Goal: Task Accomplishment & Management: Complete application form

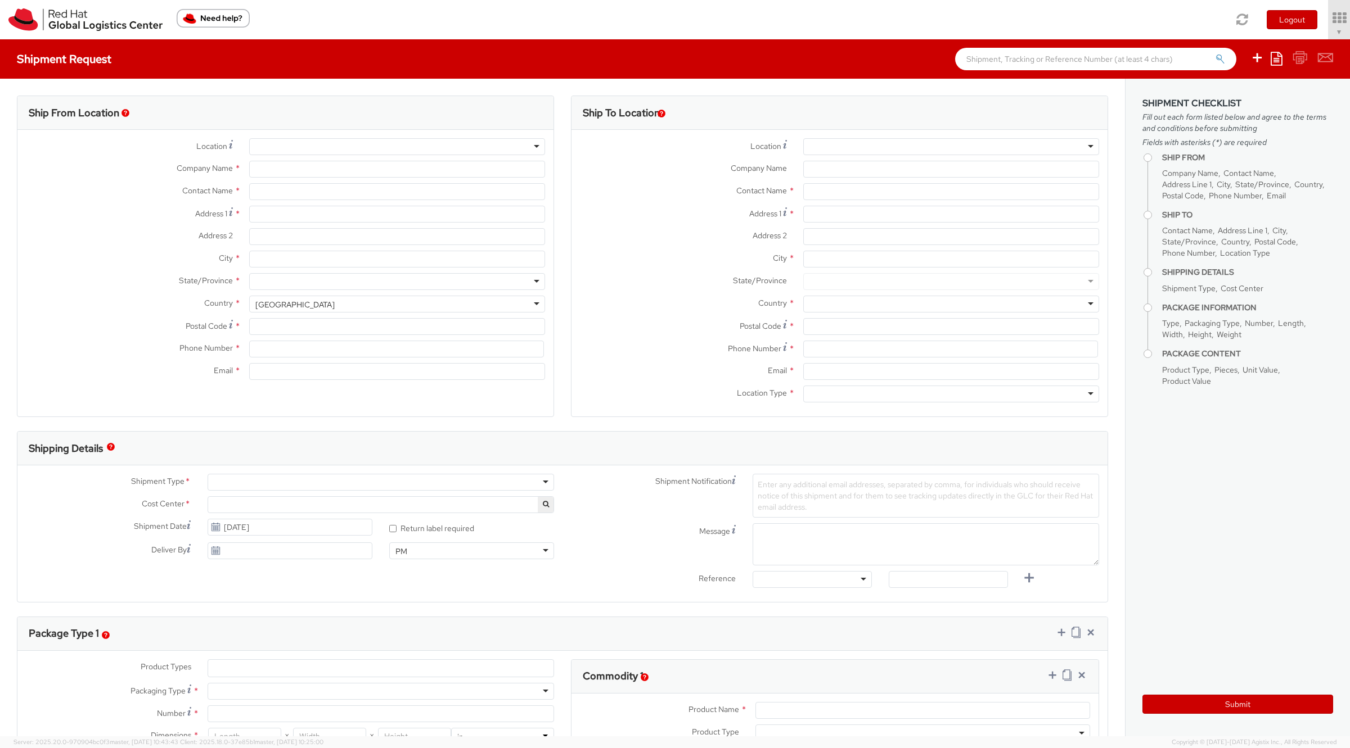
select select "901"
select select
type input "Red Hat, Inc."
type input "[PERSON_NAME]"
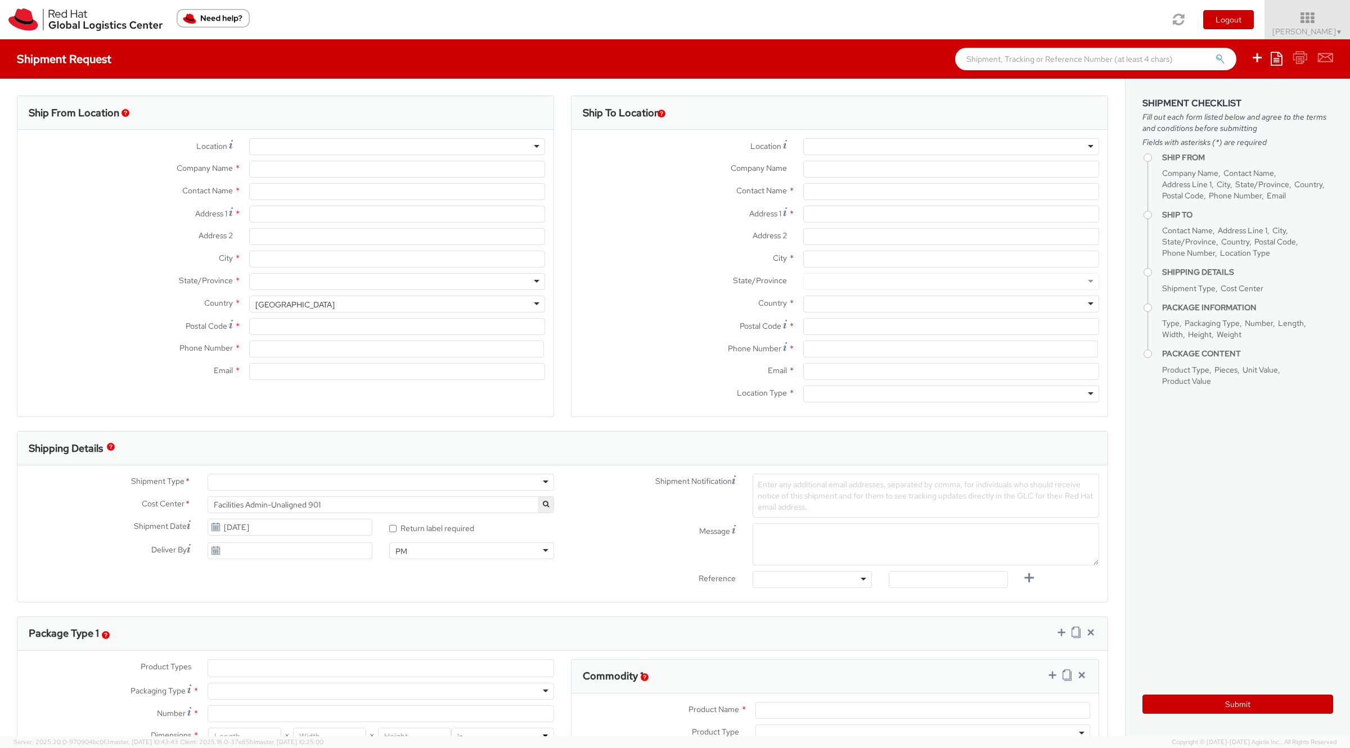
type input "[STREET_ADDRESS]"
type input "RALEIGH"
type input "27601"
type input "[PHONE_NUMBER]"
type input "solee@redhat.com"
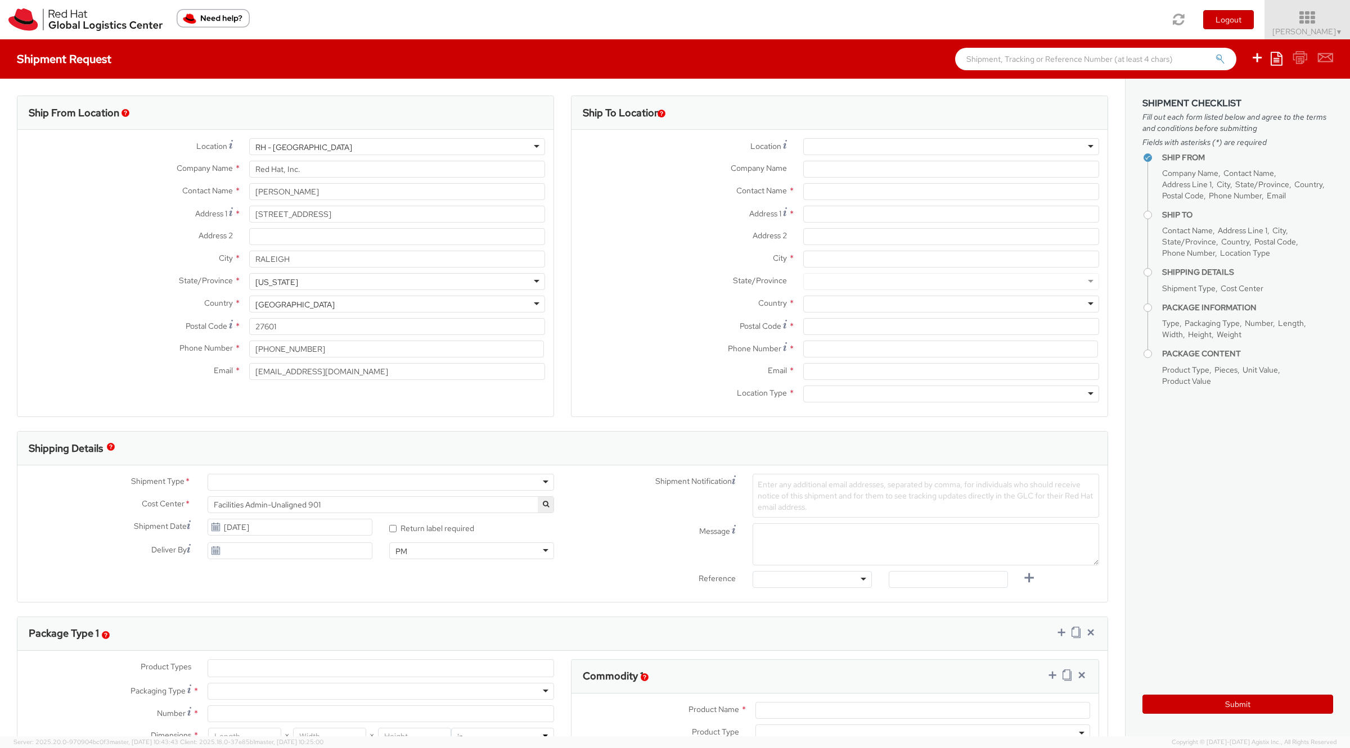
click at [1285, 18] on icon at bounding box center [1307, 18] width 98 height 16
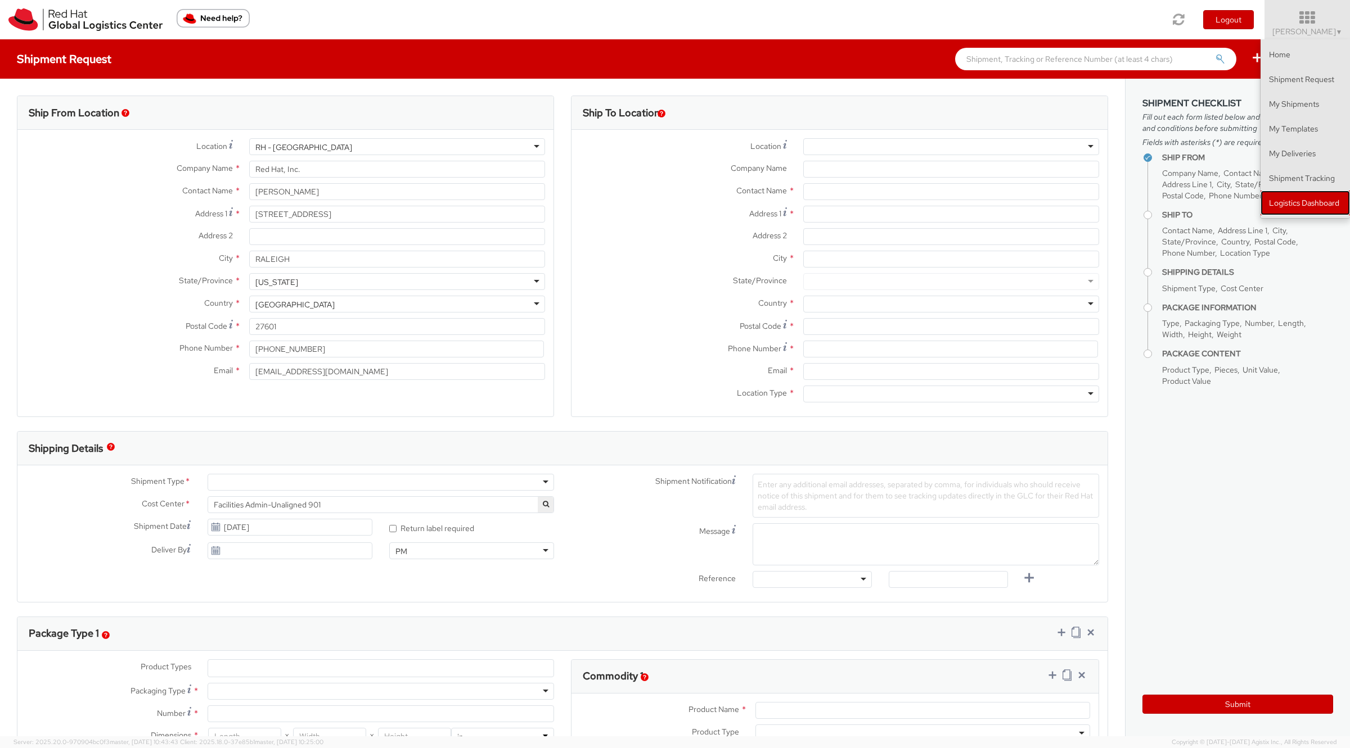
click at [1333, 201] on link "Logistics Dashboard" at bounding box center [1304, 203] width 89 height 25
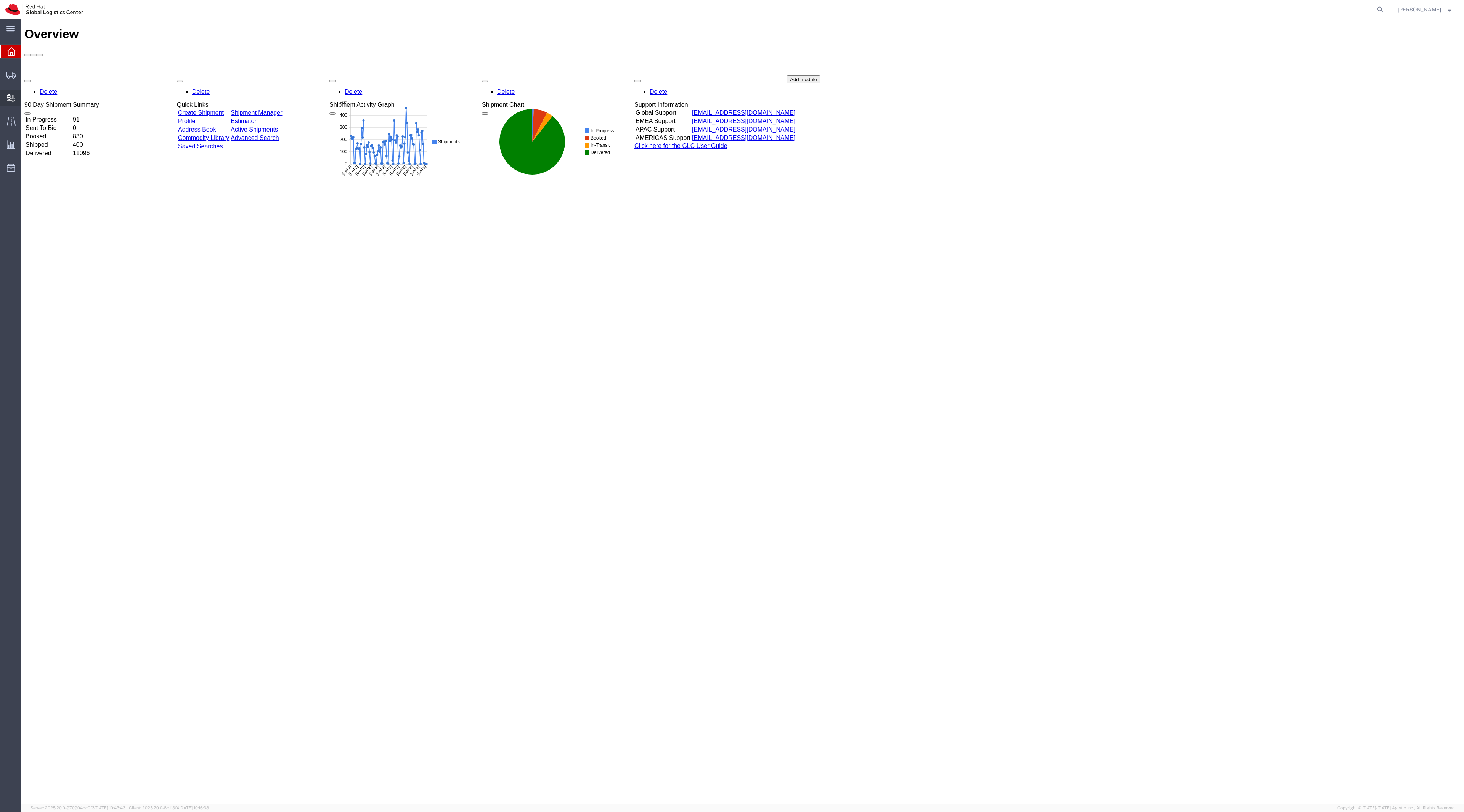
click at [0, 0] on span "Create Delivery" at bounding box center [0, 0] width 0 height 0
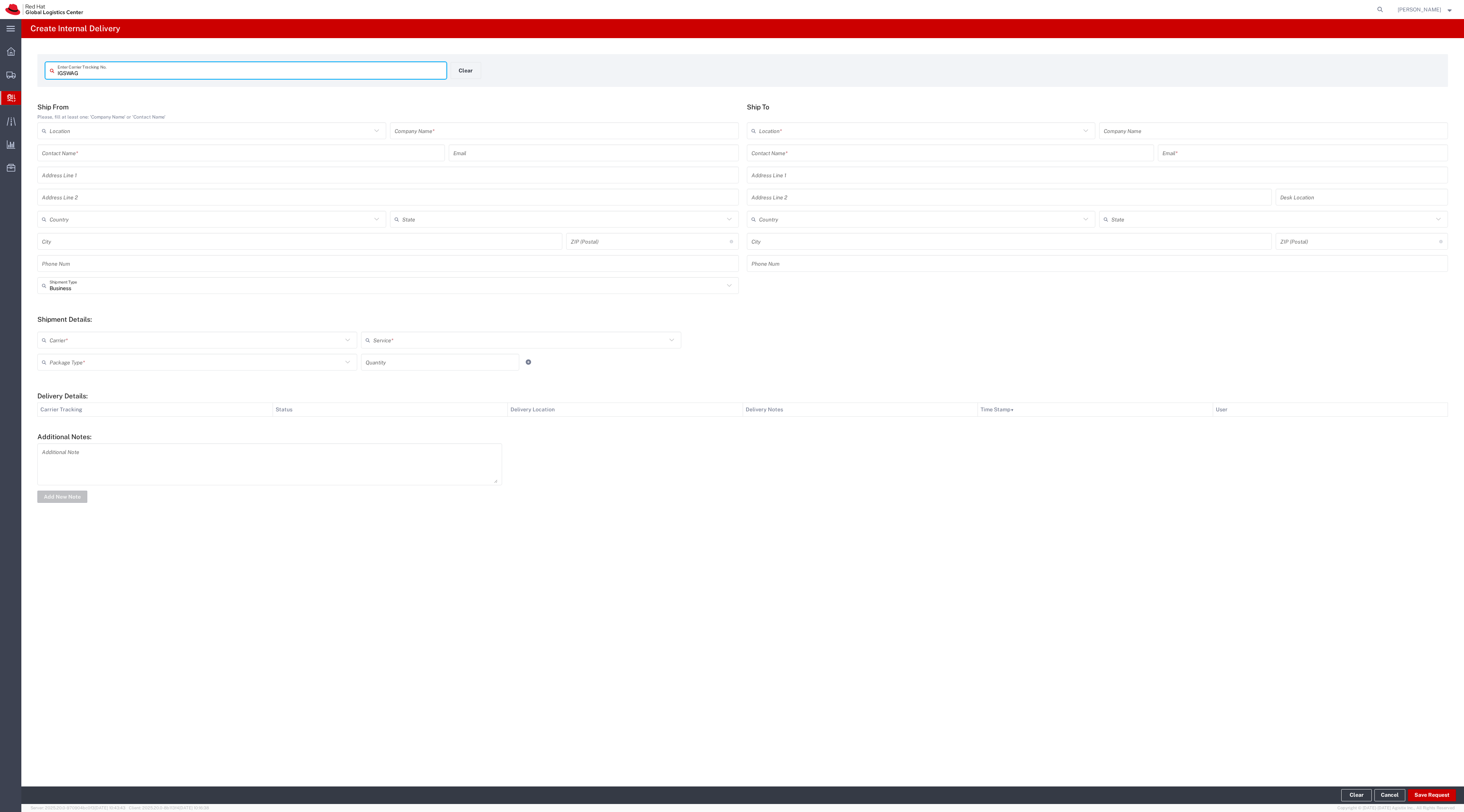
type input "IGSWAG"
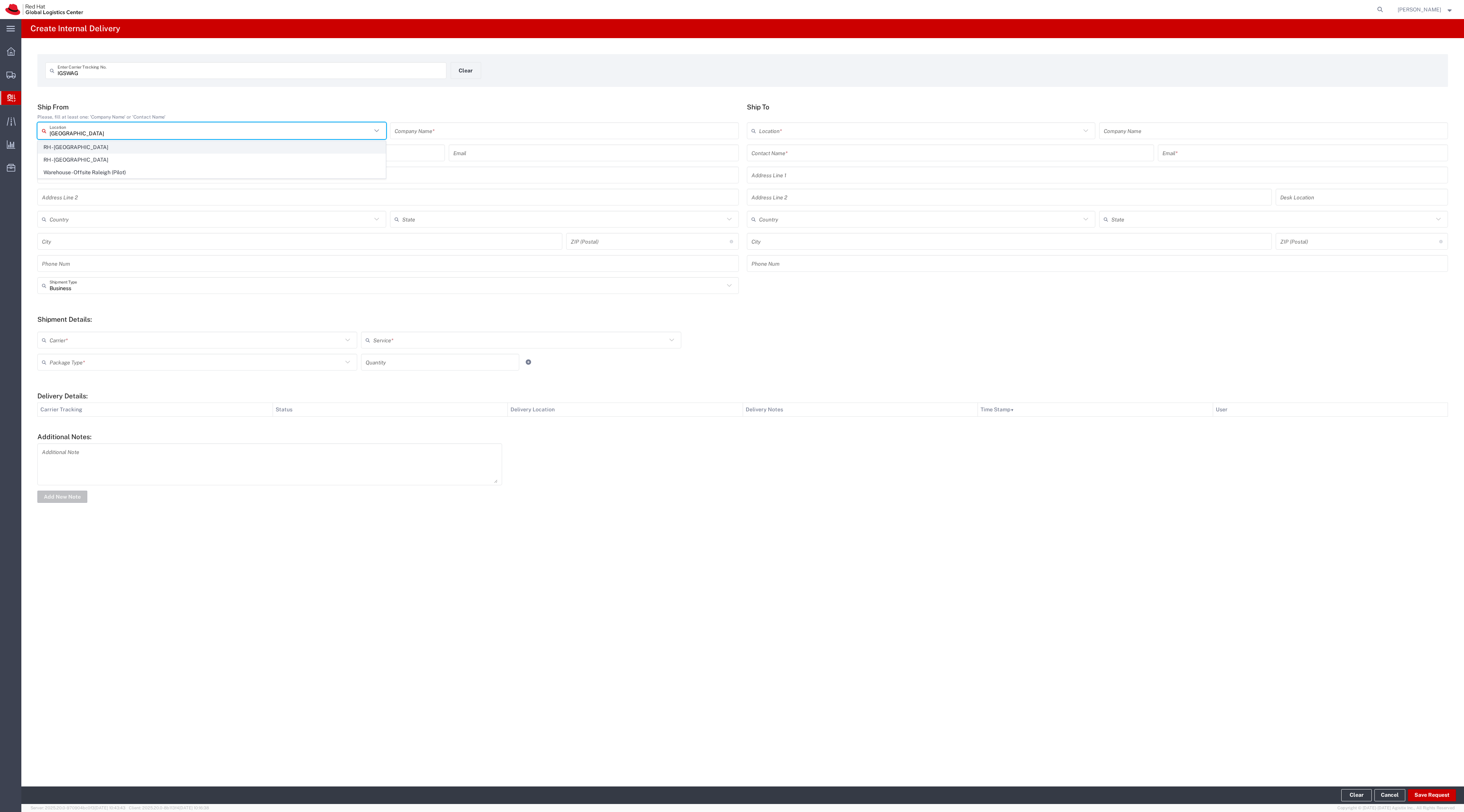
click at [178, 150] on span "RH - [GEOGRAPHIC_DATA]" at bounding box center [212, 147] width 347 height 12
type input "RH - [GEOGRAPHIC_DATA]"
type input "Red Hat, Inc."
type input "[STREET_ADDRESS]"
type input "[GEOGRAPHIC_DATA]"
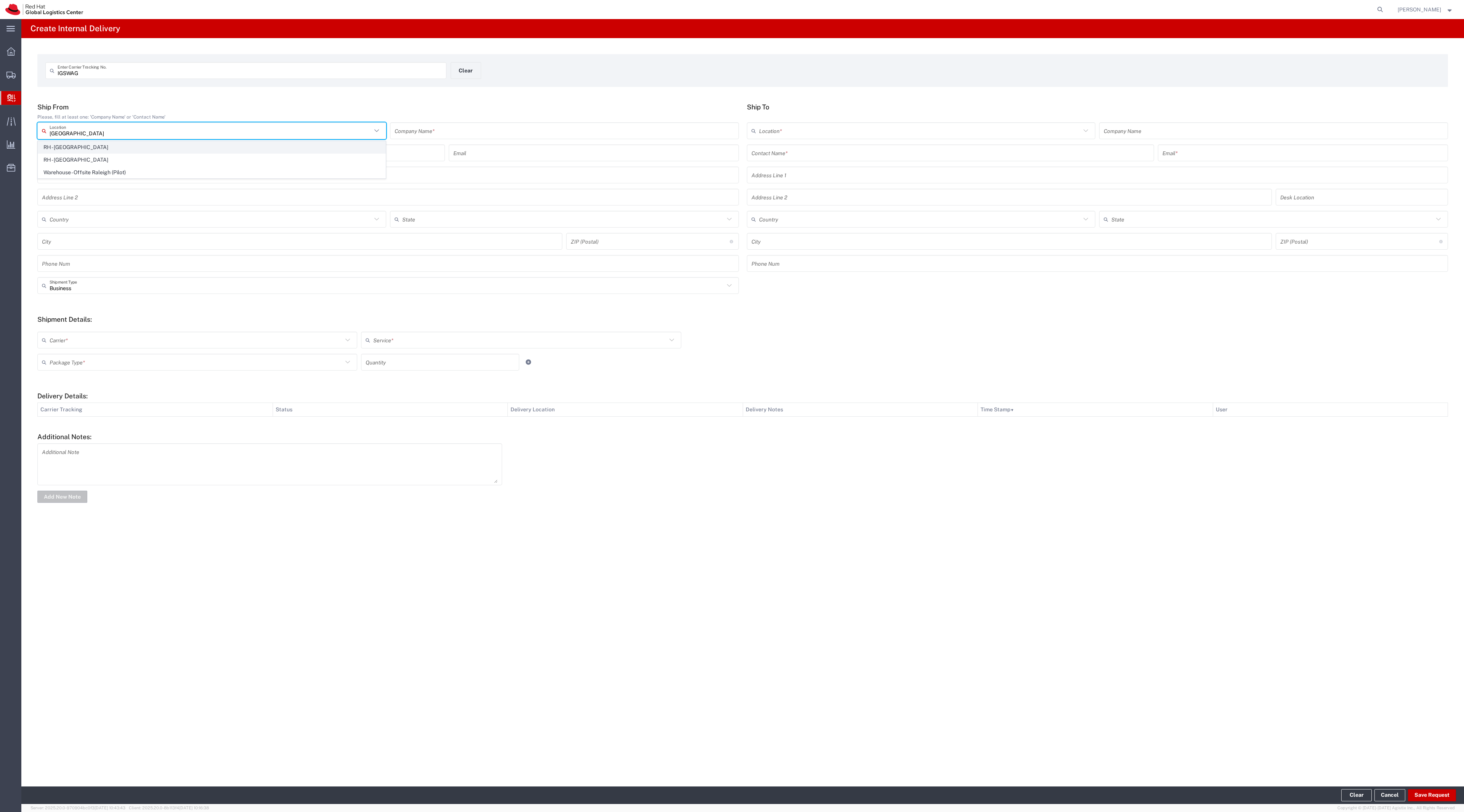
type input "RALEIGH"
type input "27601"
type input "[PHONE_NUMBER]"
type input "[US_STATE]"
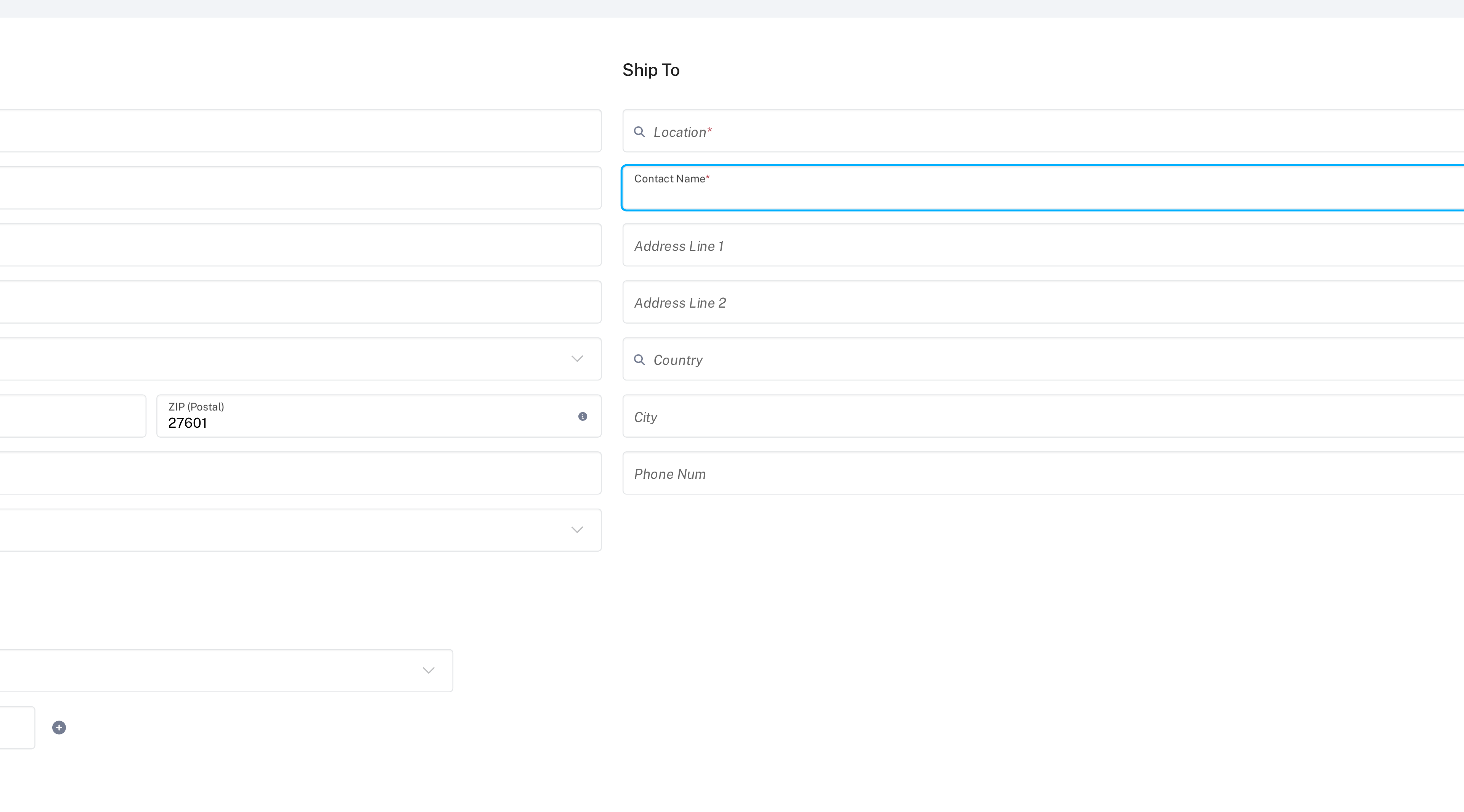
click at [818, 154] on input "text" at bounding box center [951, 153] width 399 height 14
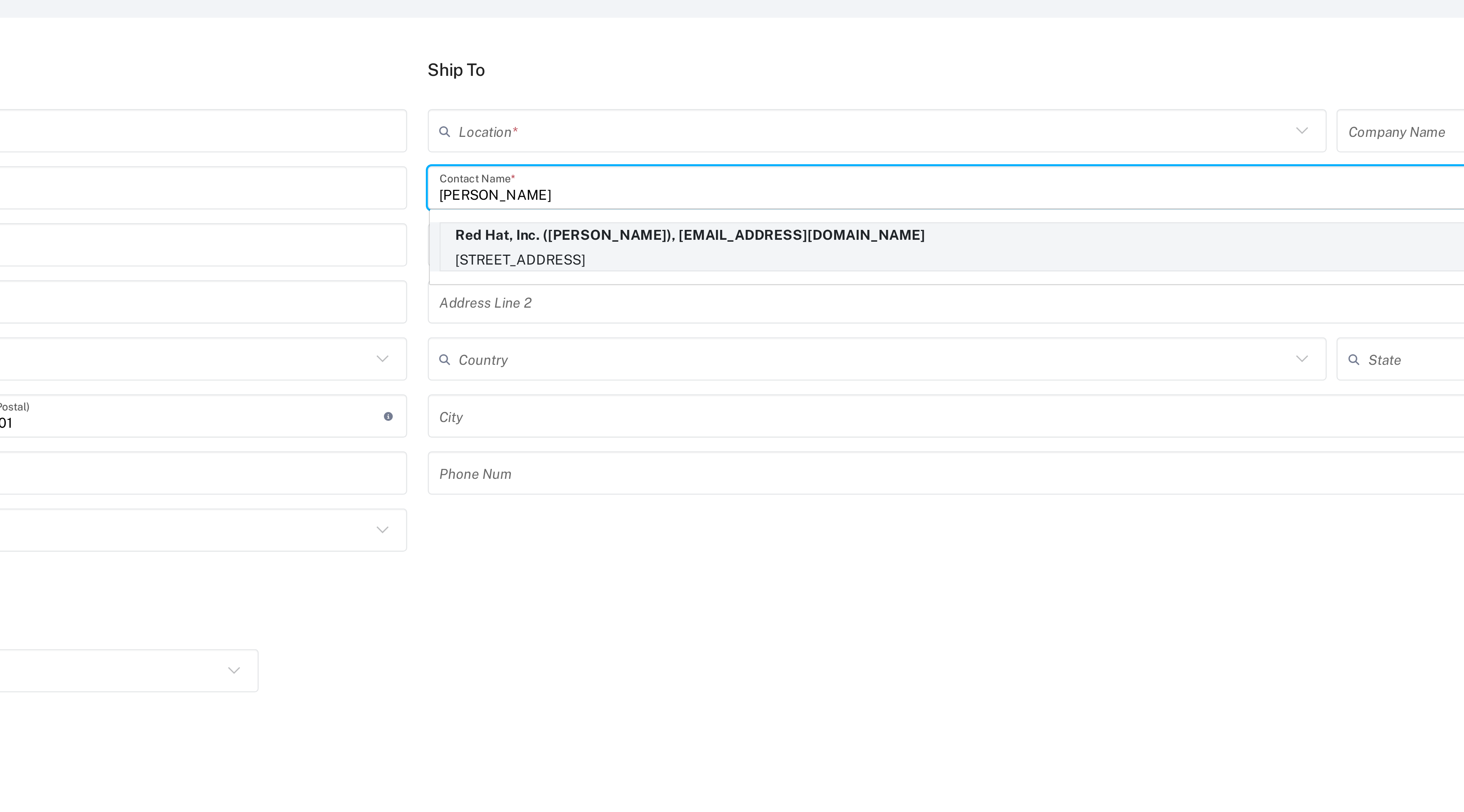
type input "[PERSON_NAME]"
click at [860, 177] on p "[STREET_ADDRESS]" at bounding box center [951, 181] width 397 height 9
type input "RH - [GEOGRAPHIC_DATA]"
type input "Red Hat, Inc."
type input "[PERSON_NAME]"
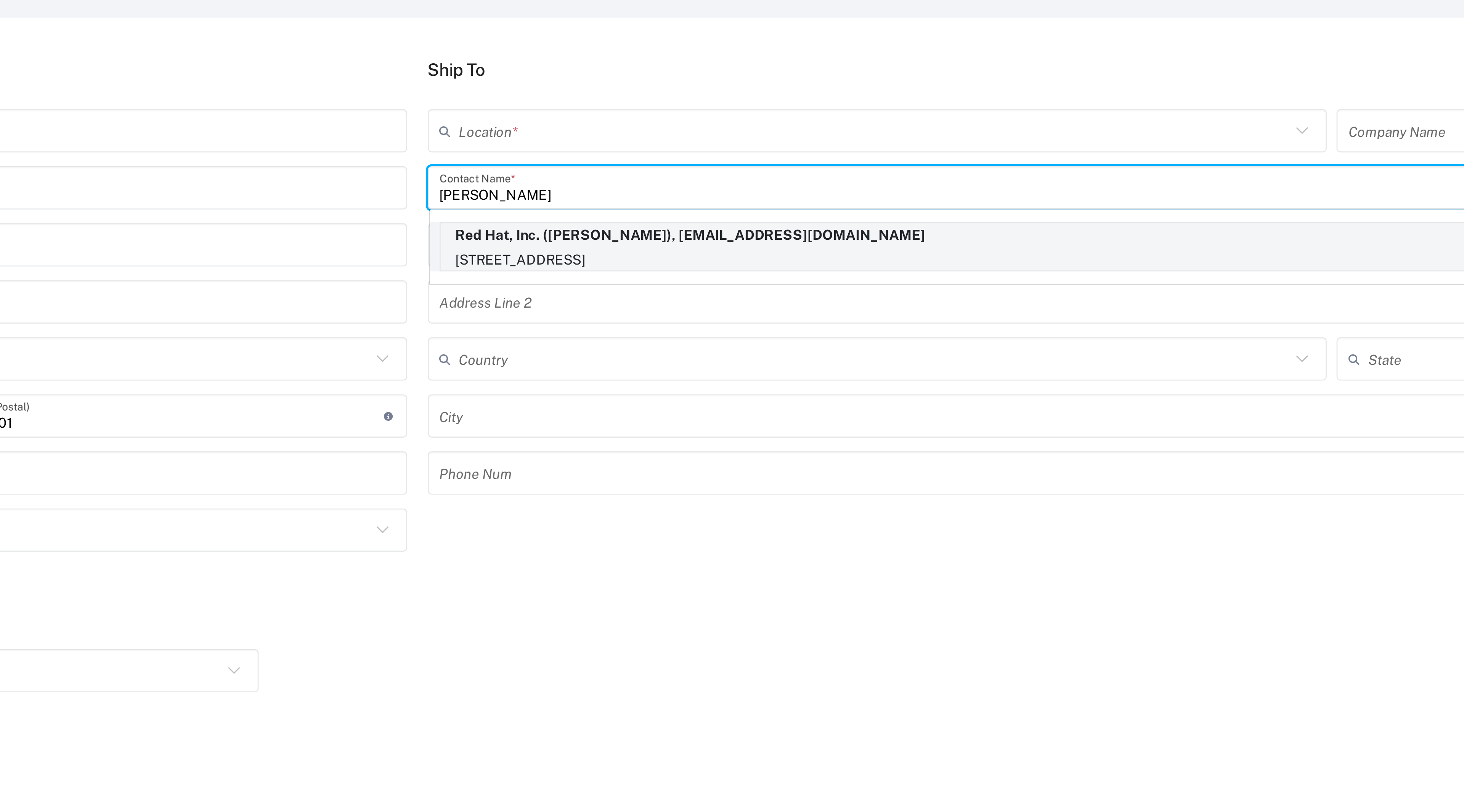
type input "[EMAIL_ADDRESS][DOMAIN_NAME]"
type input "[STREET_ADDRESS]"
type input "FLEX"
type input "[GEOGRAPHIC_DATA]"
type input "RALEIGH"
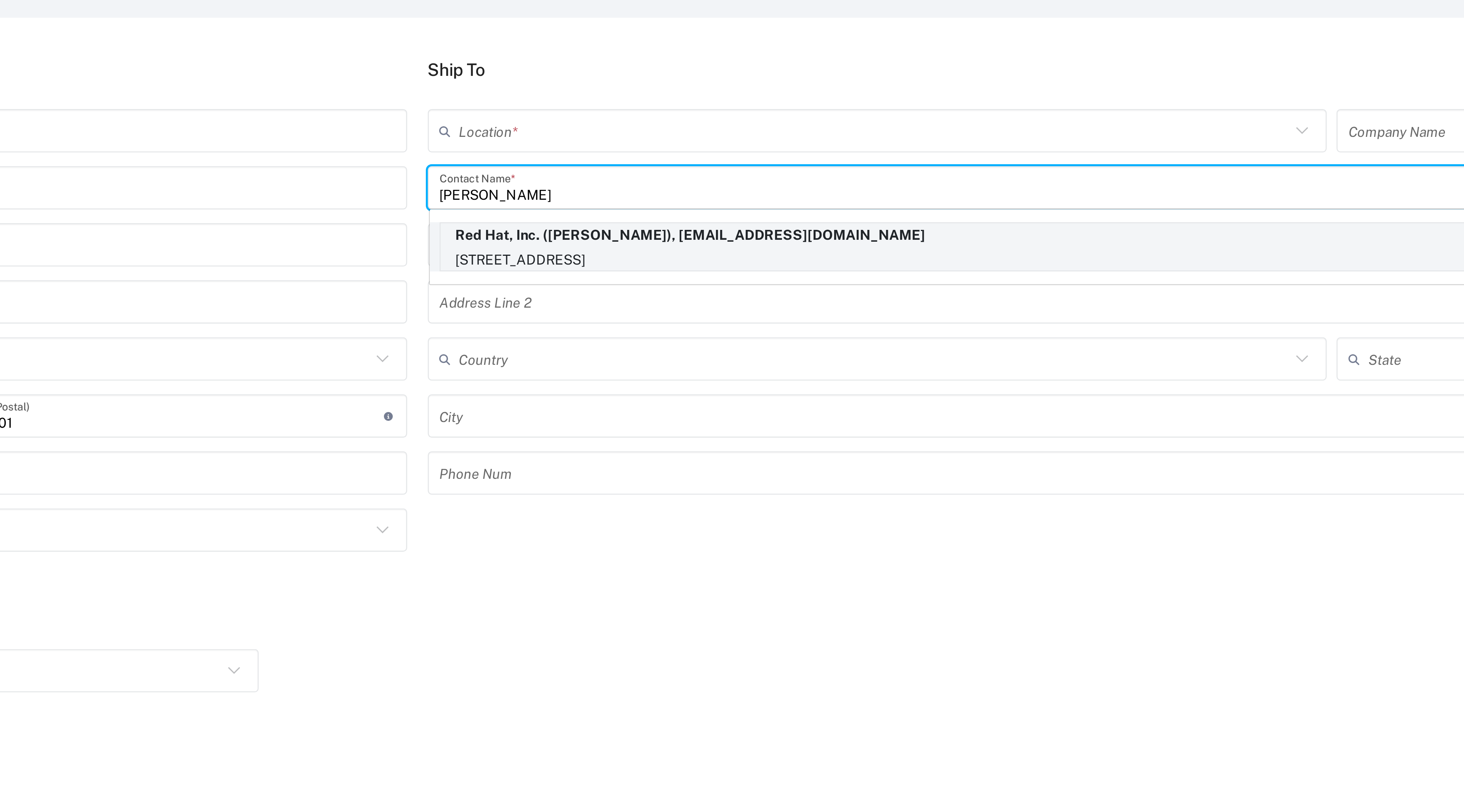
type input "27601"
type input "[US_STATE]"
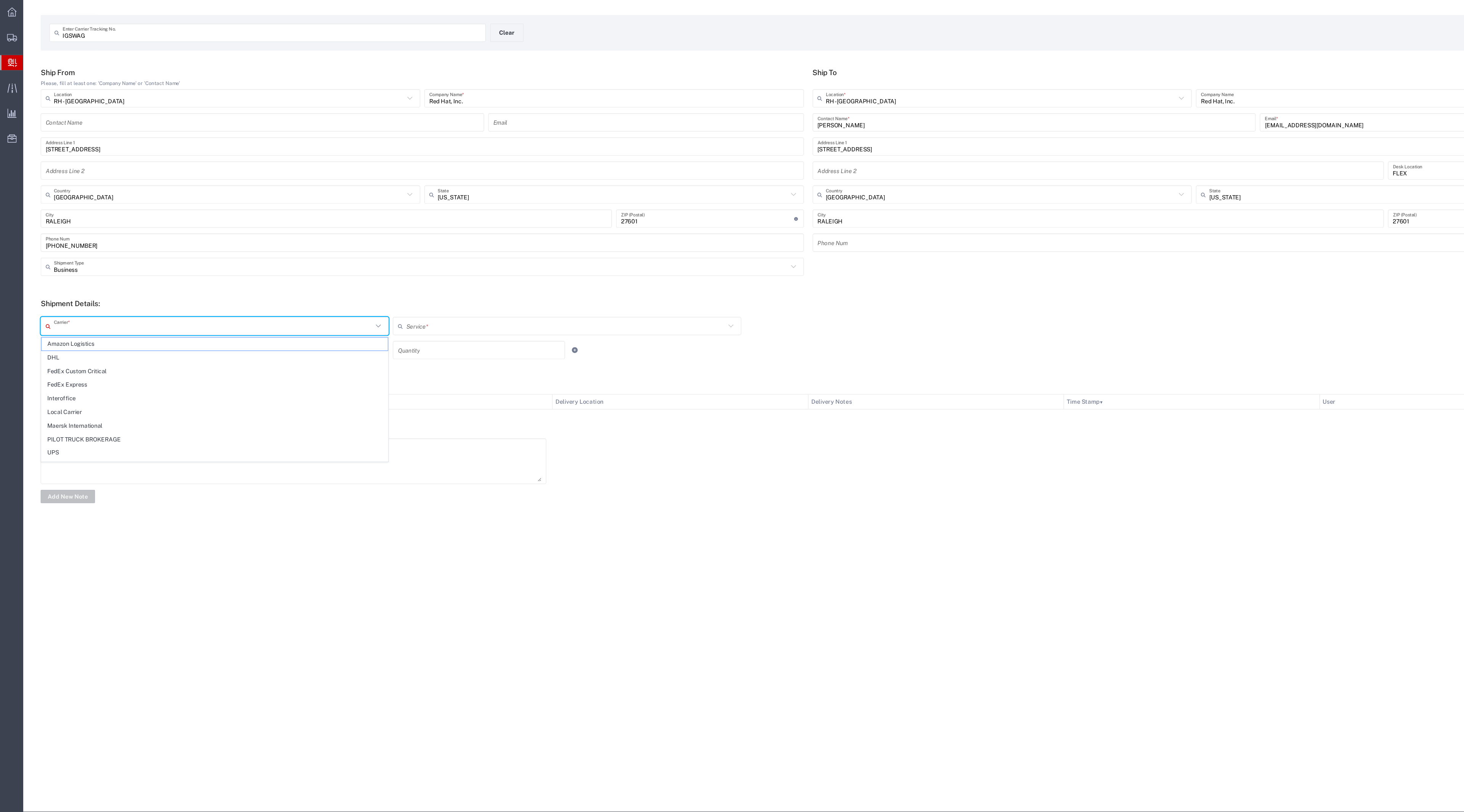
click at [329, 345] on input "text" at bounding box center [196, 340] width 293 height 14
click at [255, 409] on span "Interoffice" at bounding box center [197, 406] width 319 height 12
type input "Interoffice"
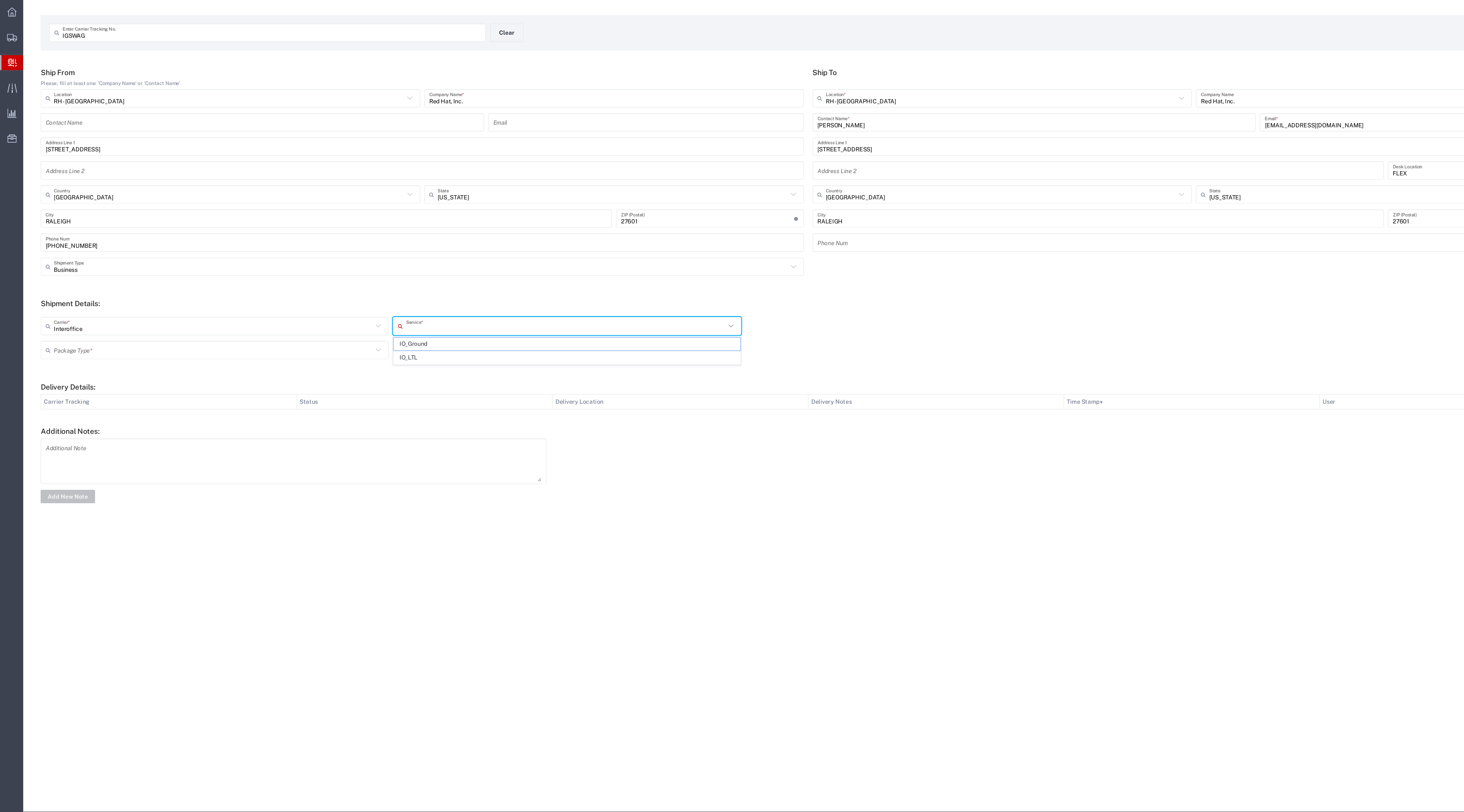
click at [404, 345] on input "text" at bounding box center [520, 340] width 293 height 14
click at [401, 361] on span "IO_Ground" at bounding box center [521, 356] width 319 height 12
type input "IO_Ground"
click at [292, 365] on input "text" at bounding box center [196, 363] width 293 height 14
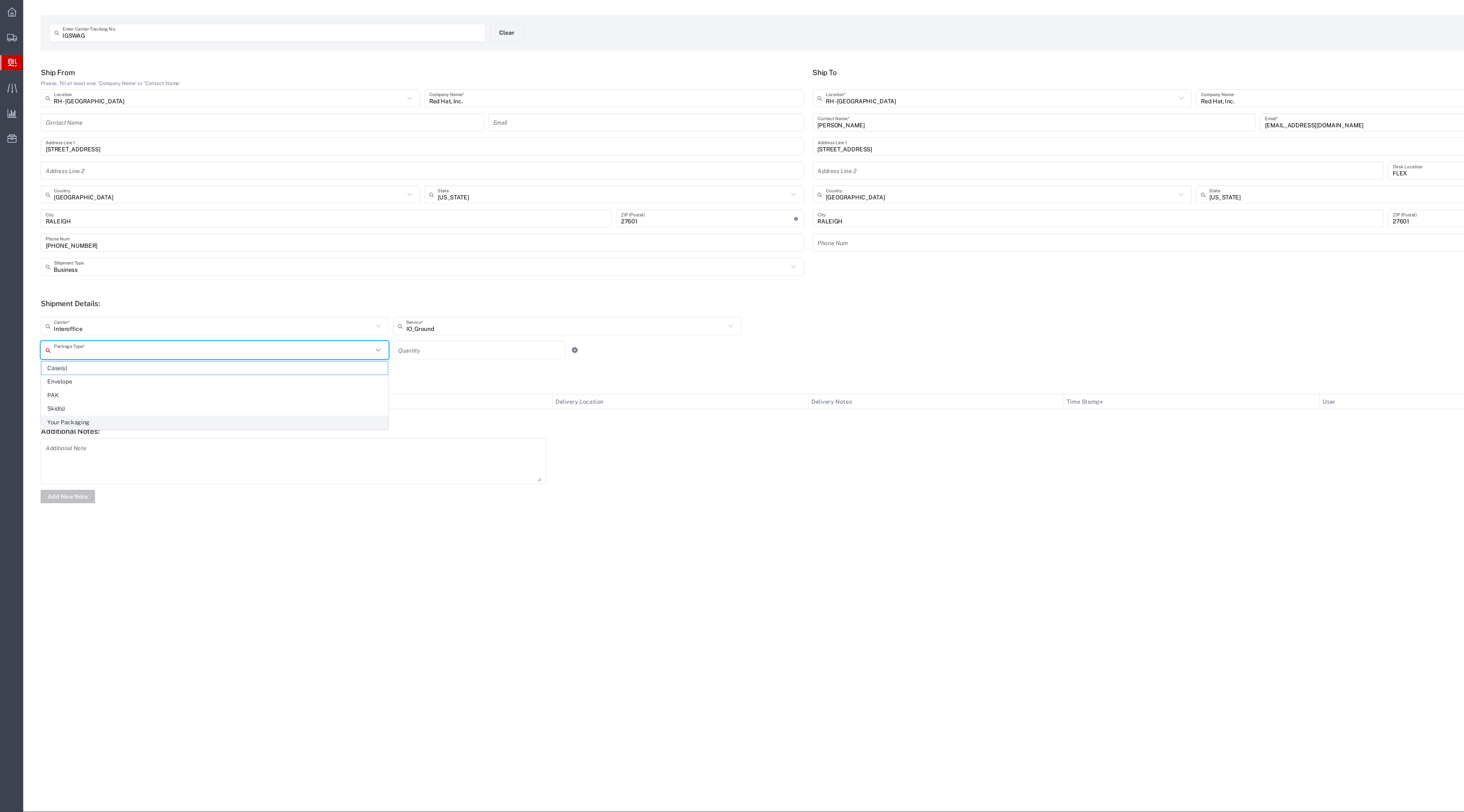
click at [264, 434] on span "Your Packaging" at bounding box center [197, 428] width 319 height 12
type input "Your Packaging"
click at [420, 370] on div "Quantity" at bounding box center [440, 362] width 158 height 17
click at [414, 362] on input "1" at bounding box center [440, 363] width 149 height 14
type input "1"
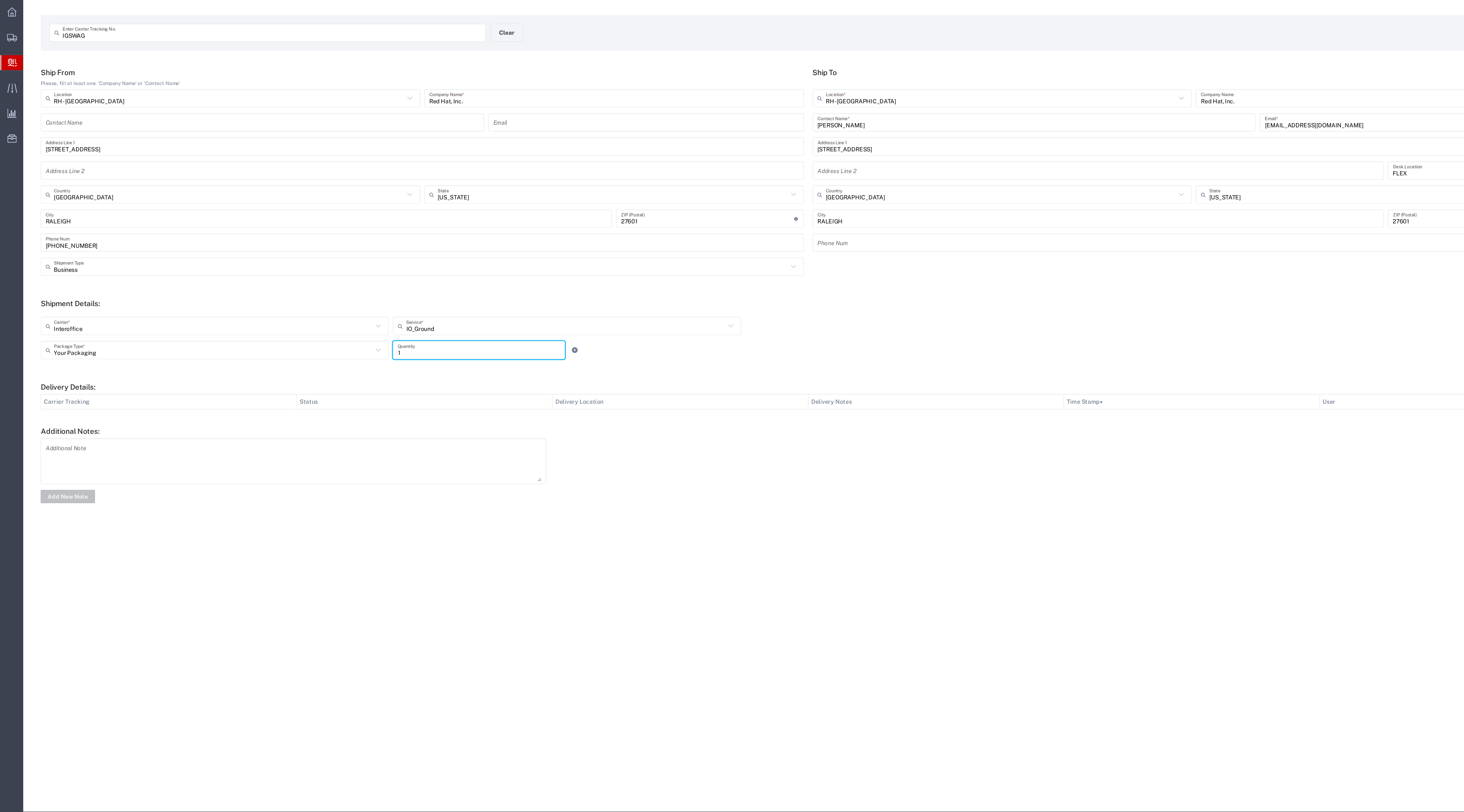
click at [580, 414] on th "Delivery Location" at bounding box center [625, 409] width 235 height 14
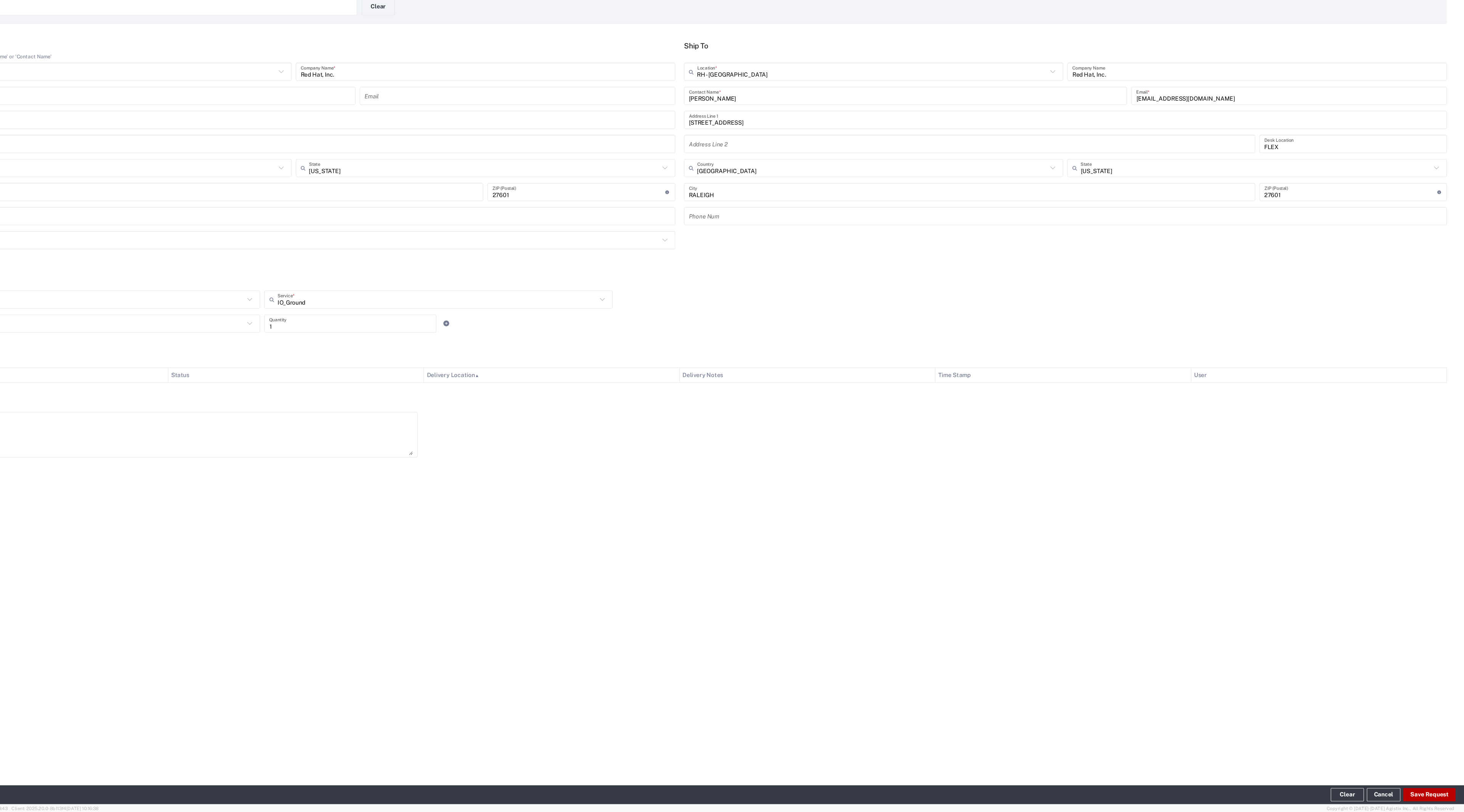
click at [1446, 791] on button "Save Request" at bounding box center [1432, 795] width 48 height 12
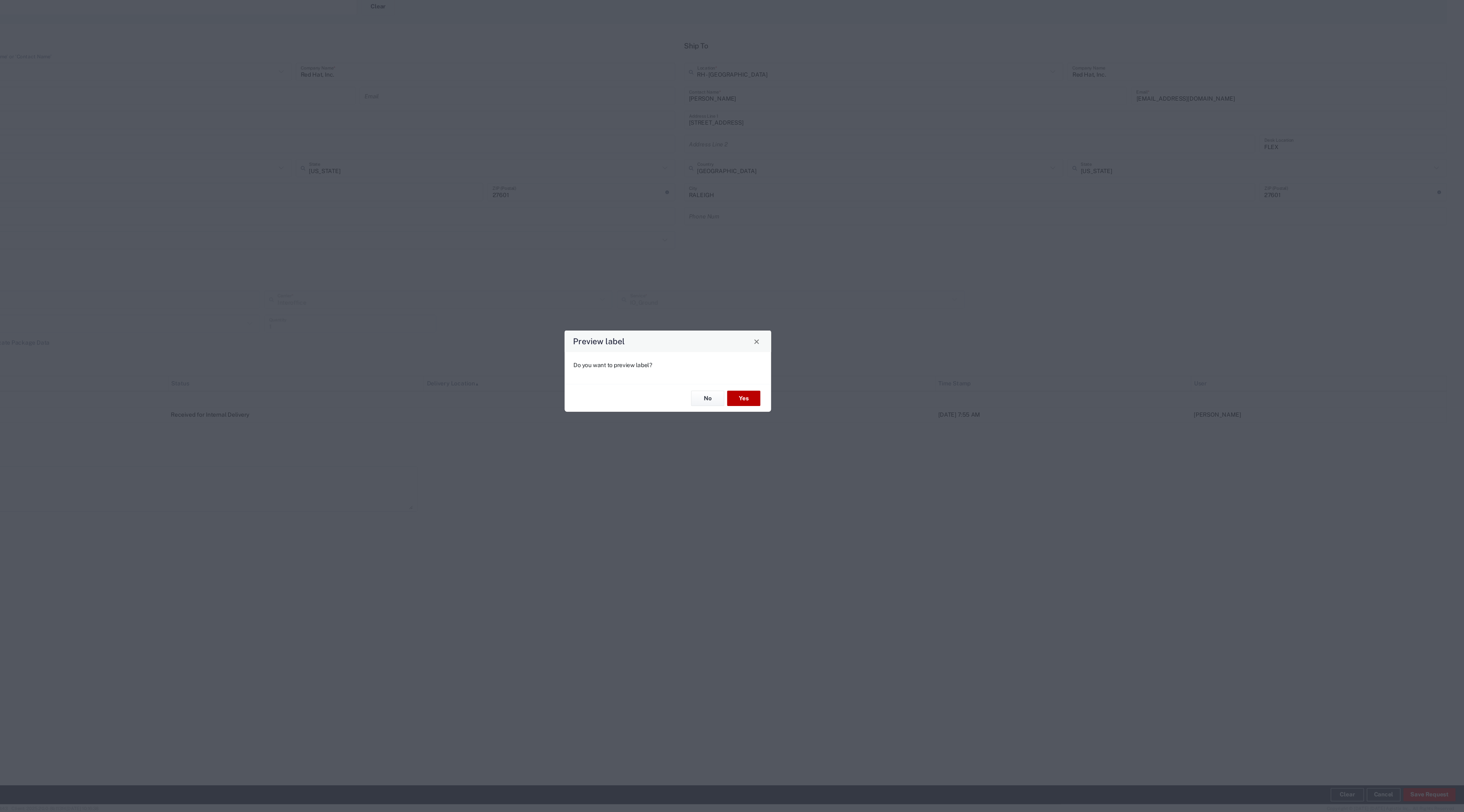
click at [806, 427] on button "Yes" at bounding box center [802, 430] width 31 height 14
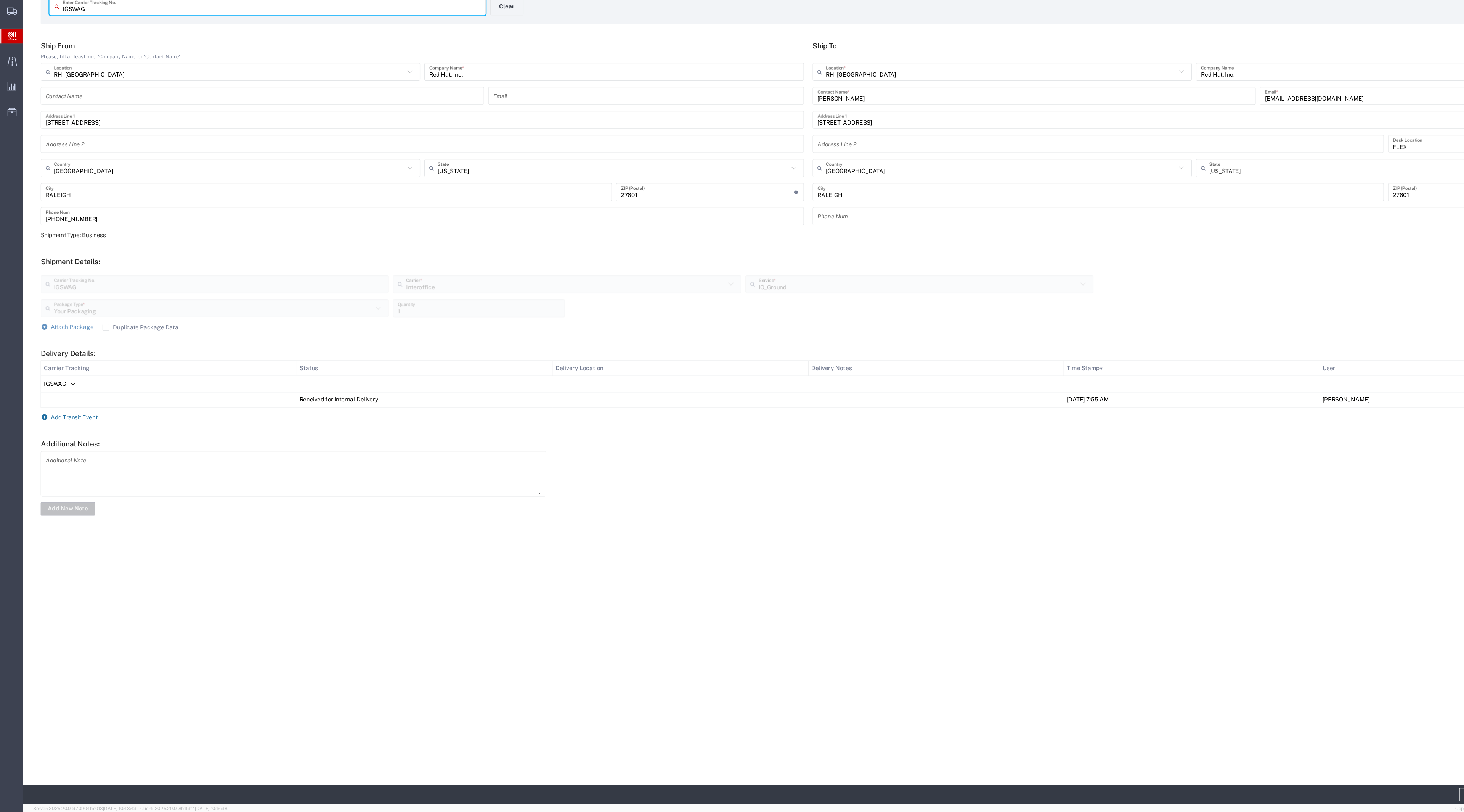
click at [87, 451] on span "Add Transit Event" at bounding box center [68, 448] width 43 height 6
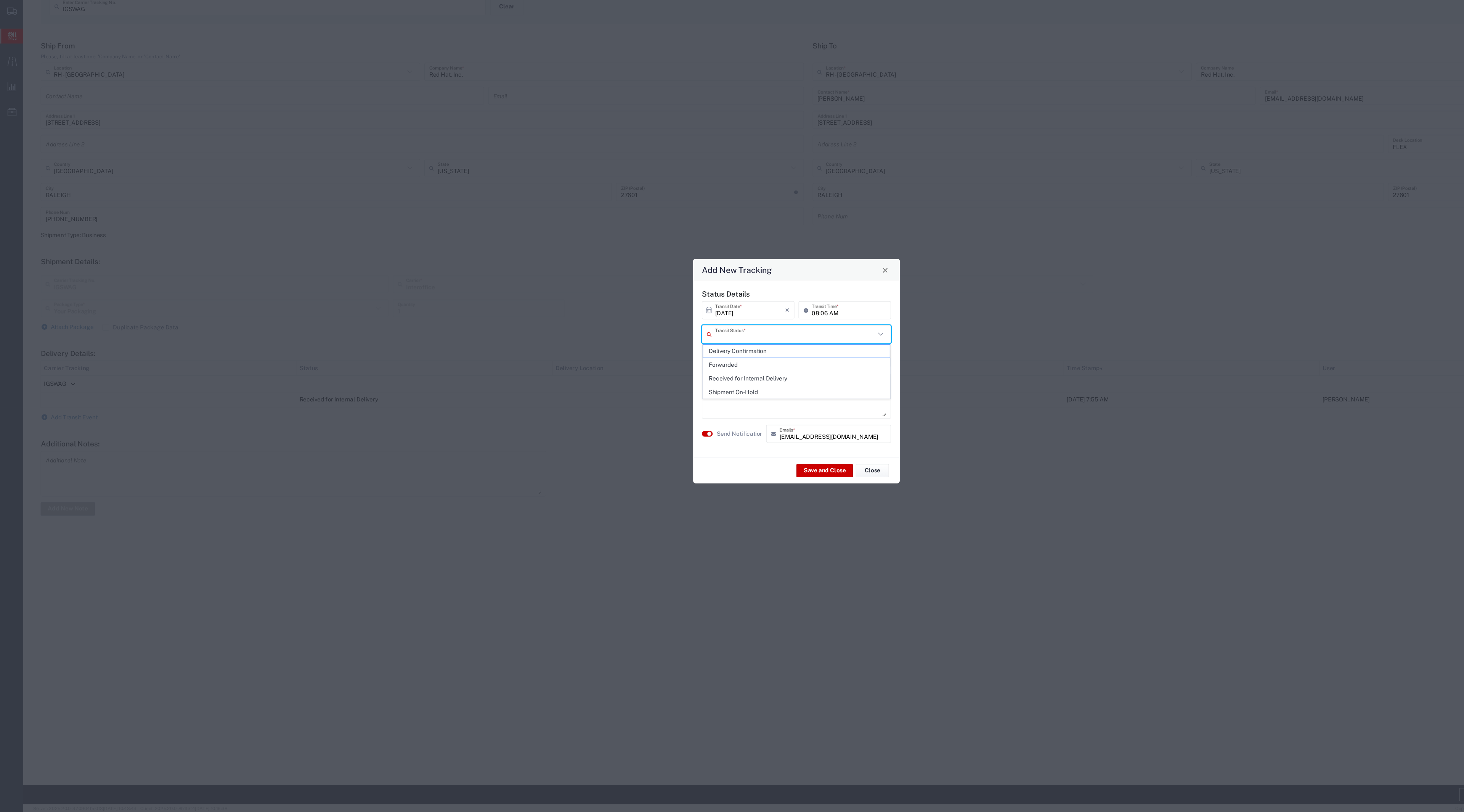
click at [755, 369] on input "text" at bounding box center [730, 372] width 147 height 14
click at [706, 427] on span "Shipment On-Hold" at bounding box center [732, 425] width 172 height 12
type input "Shipment On-Hold"
click at [684, 431] on textarea at bounding box center [732, 428] width 165 height 37
type textarea "Hi [PERSON_NAME], All your leftover RHEL tumblers are upstairs at the Post!"
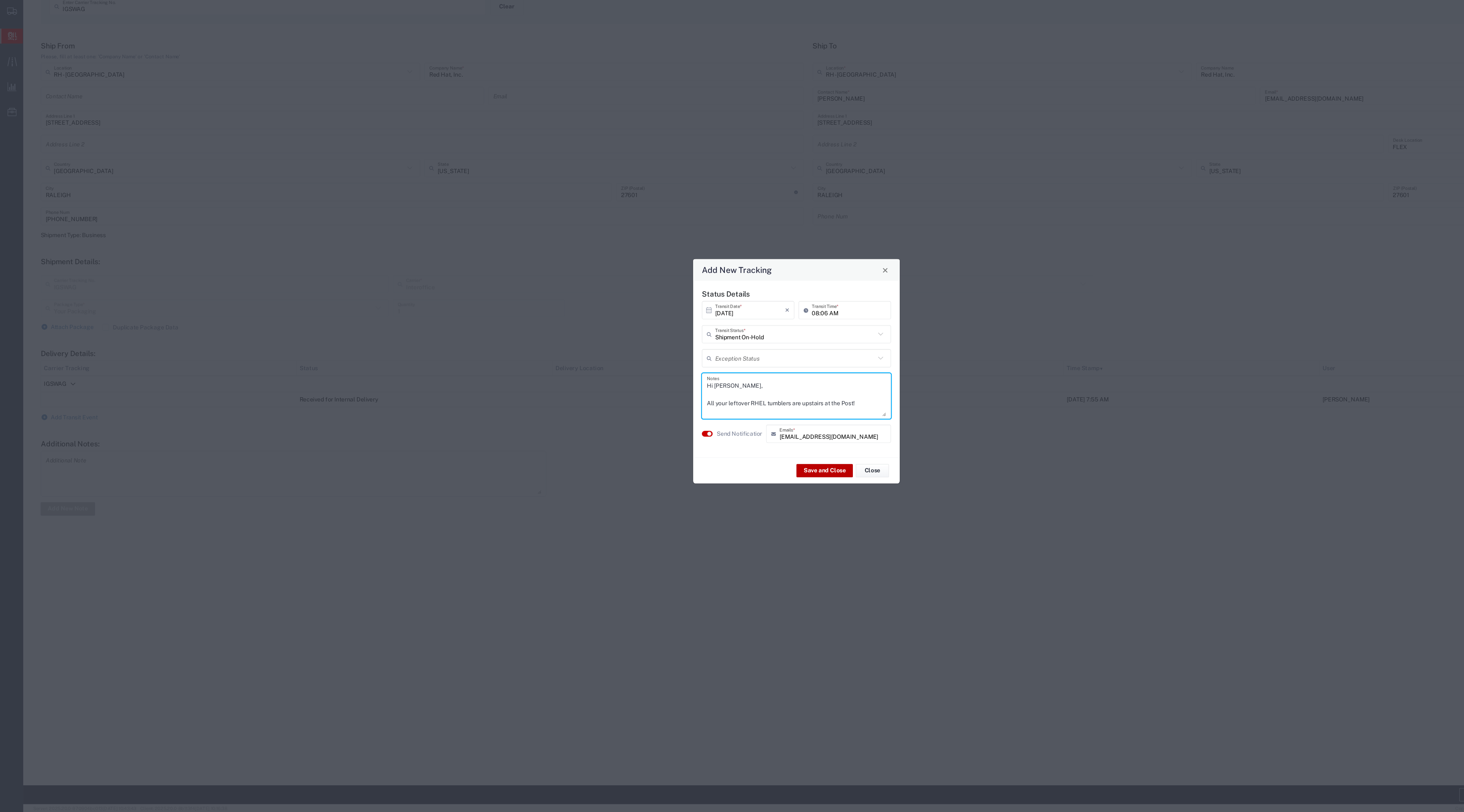
click at [742, 499] on button "Save and Close" at bounding box center [758, 497] width 52 height 12
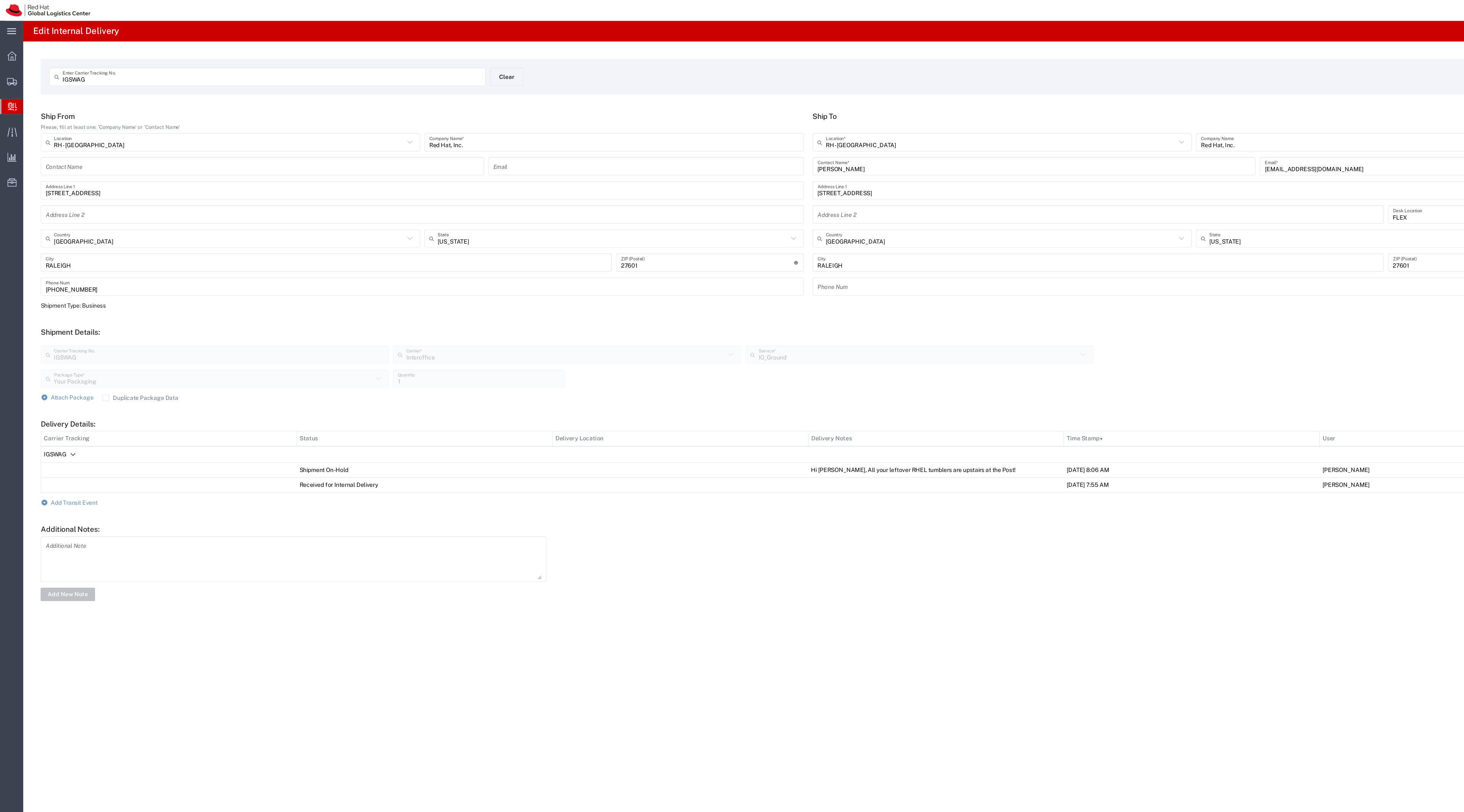
click at [126, 365] on label "Duplicate Package Data" at bounding box center [129, 365] width 70 height 6
click at [97, 365] on input "Duplicate Package Data" at bounding box center [97, 365] width 0 height 0
click at [81, 367] on span "Attach Package" at bounding box center [66, 365] width 39 height 6
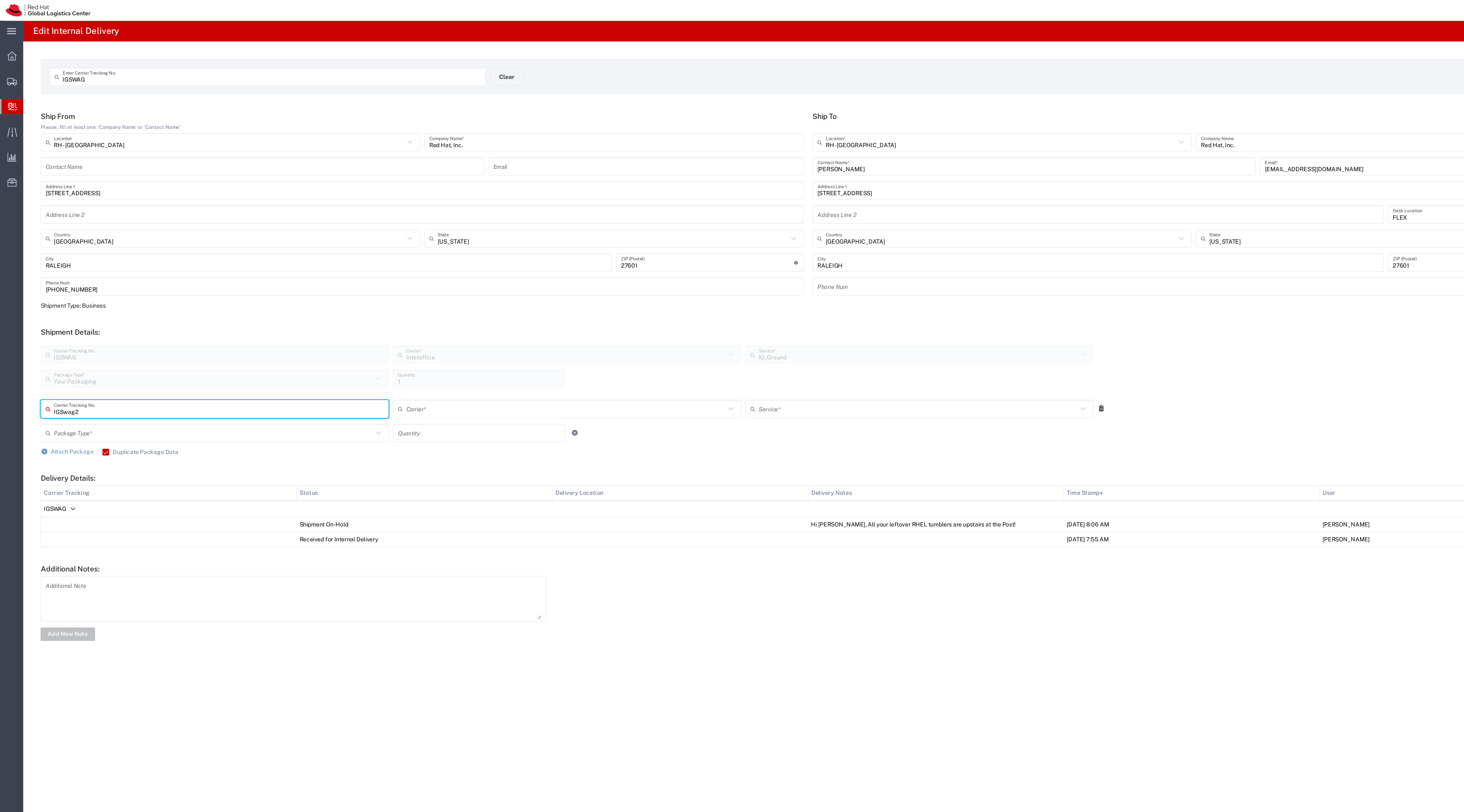
type input "IGSwag2"
click at [381, 394] on input "number" at bounding box center [440, 398] width 149 height 14
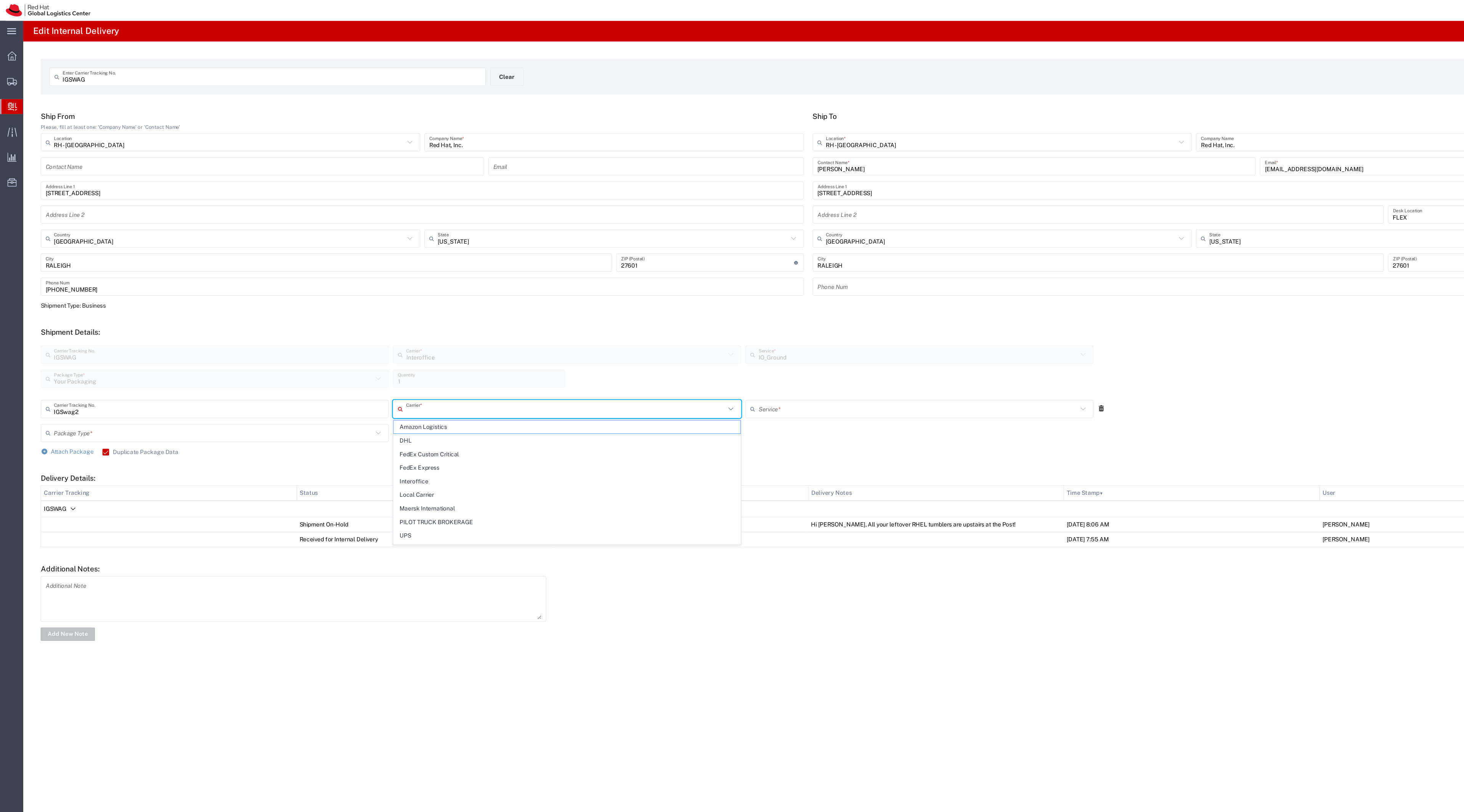
click at [381, 381] on input "text" at bounding box center [520, 376] width 293 height 14
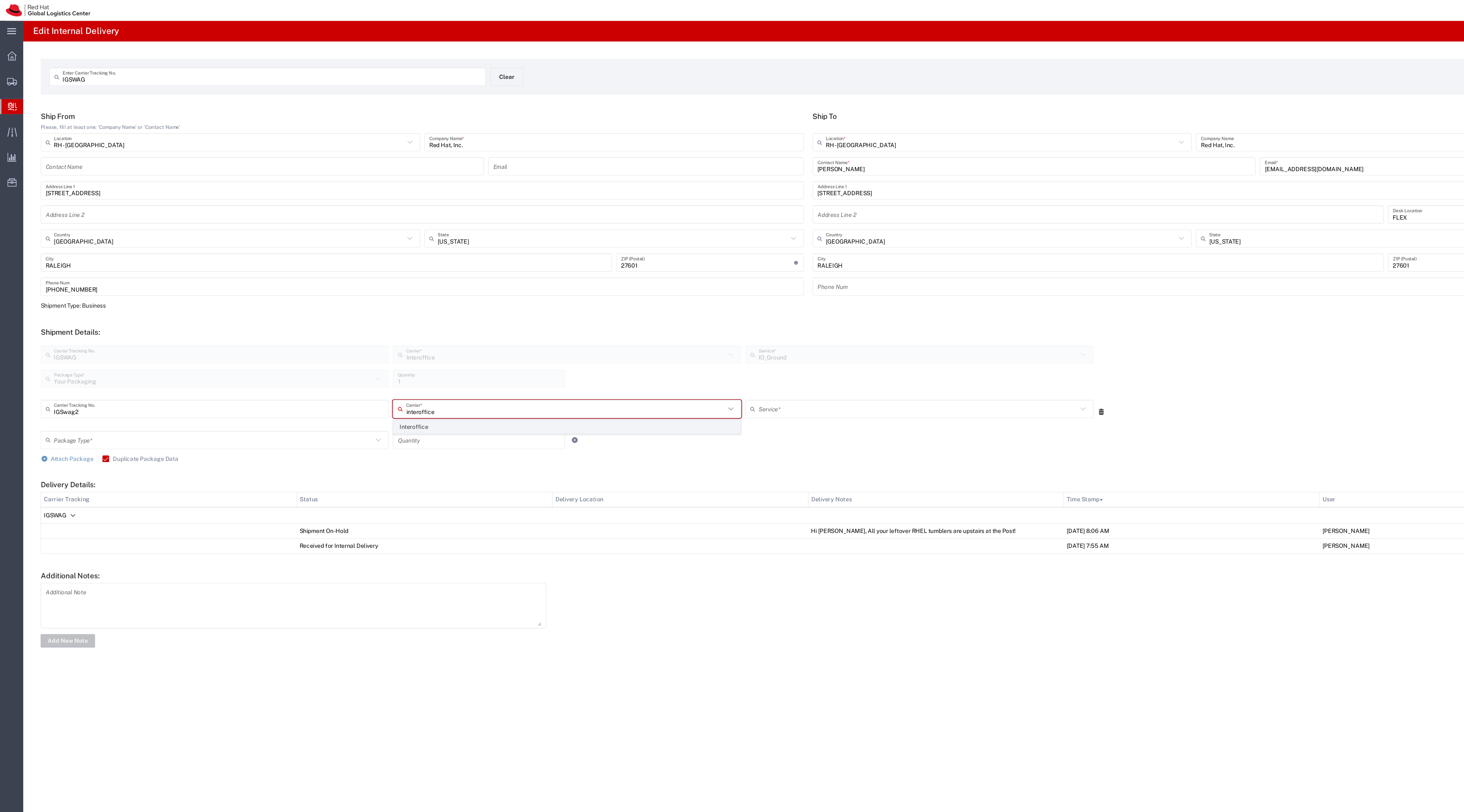
click at [390, 397] on span "Interoffice" at bounding box center [521, 392] width 319 height 12
type input "Interoffice"
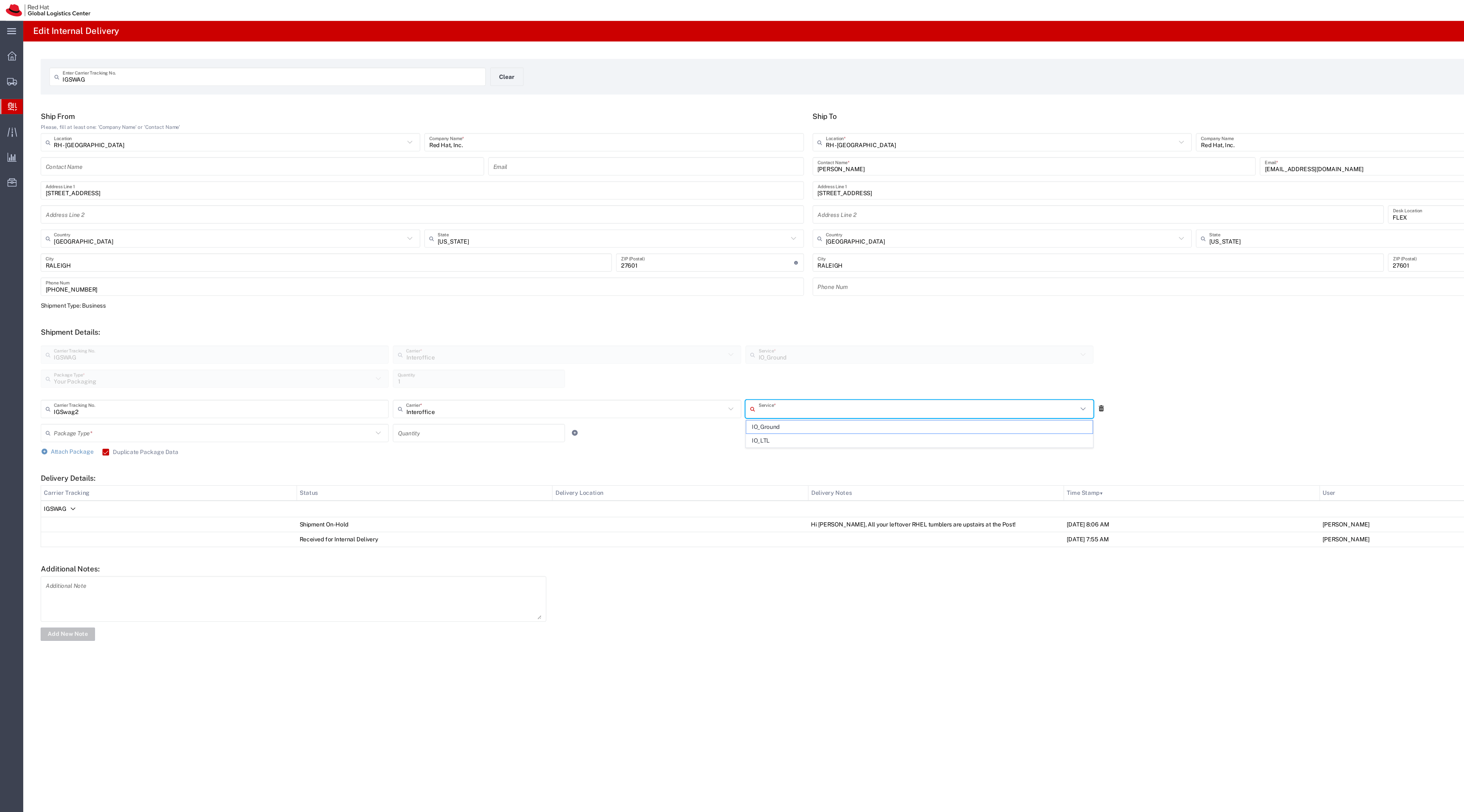
click at [724, 369] on input "text" at bounding box center [844, 376] width 293 height 14
click at [707, 394] on span "IO_Ground" at bounding box center [846, 392] width 319 height 12
type input "IO_Ground"
click at [138, 397] on input "text" at bounding box center [196, 398] width 293 height 14
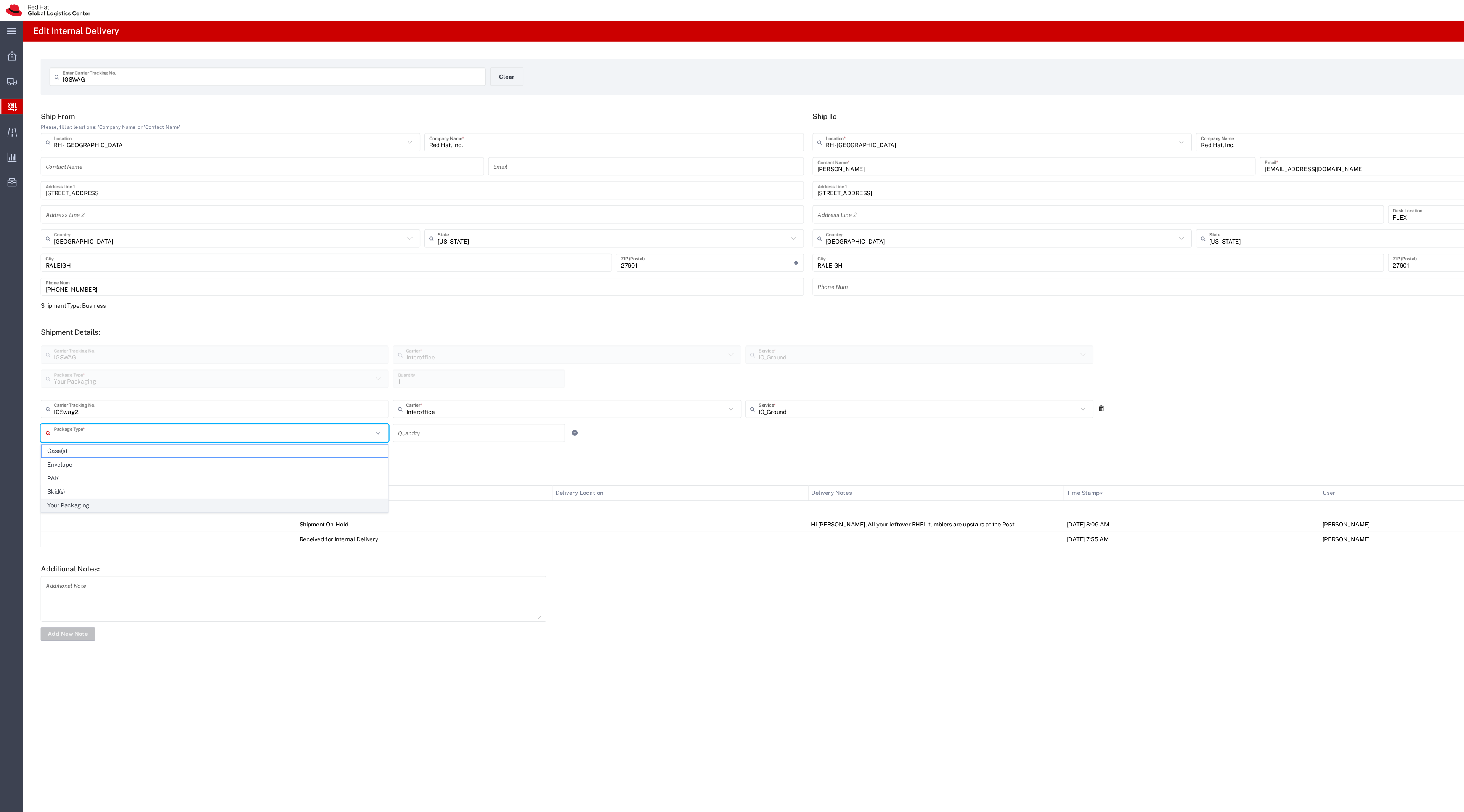
click at [108, 468] on span "Your Packaging" at bounding box center [197, 464] width 319 height 12
type input "Your Packaging"
click at [438, 406] on div "Your Packaging Package Type * Case(s) Envelope PAK Skid(s) Your Packaging Quant…" at bounding box center [521, 401] width 972 height 22
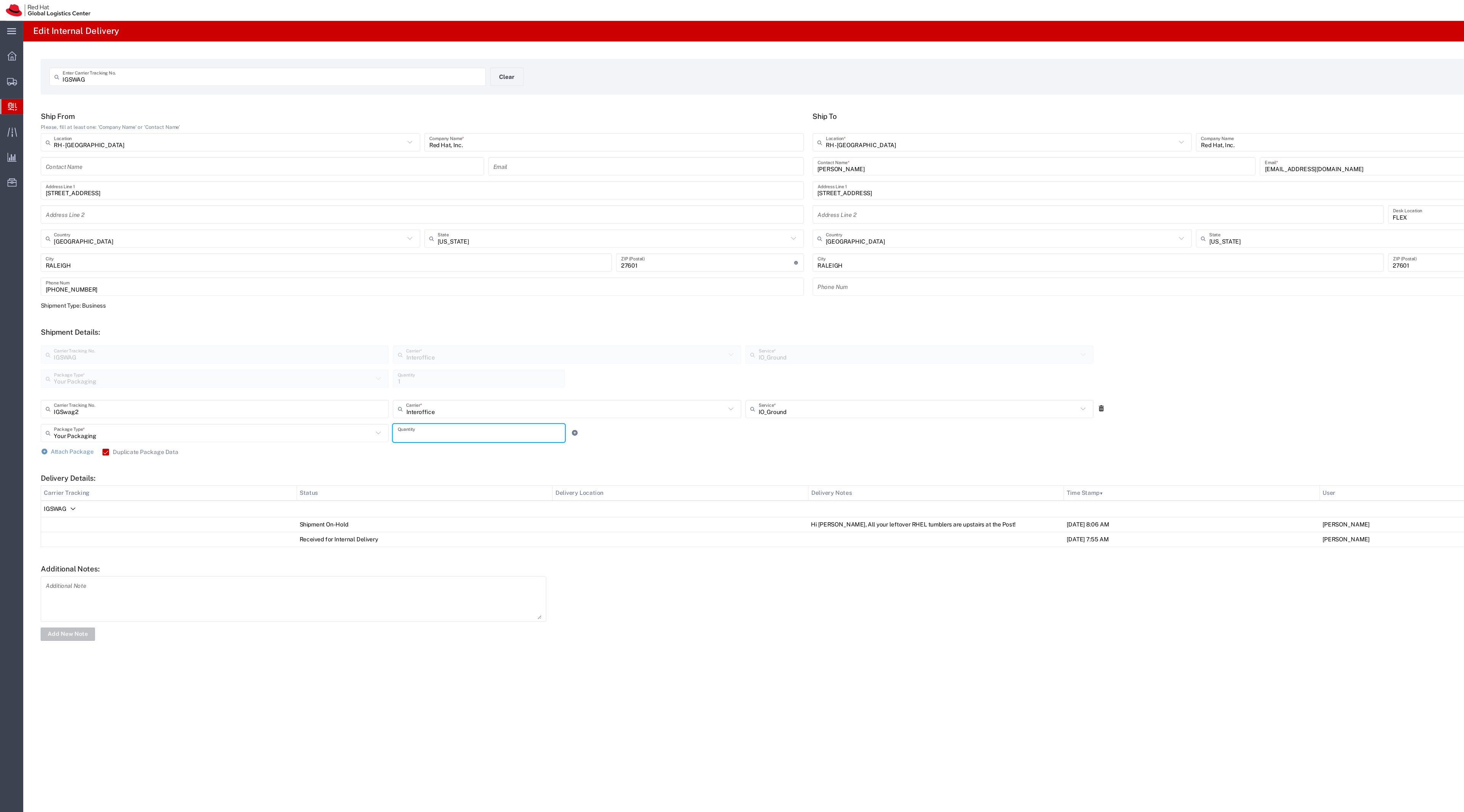
click at [427, 399] on input "number" at bounding box center [440, 398] width 149 height 14
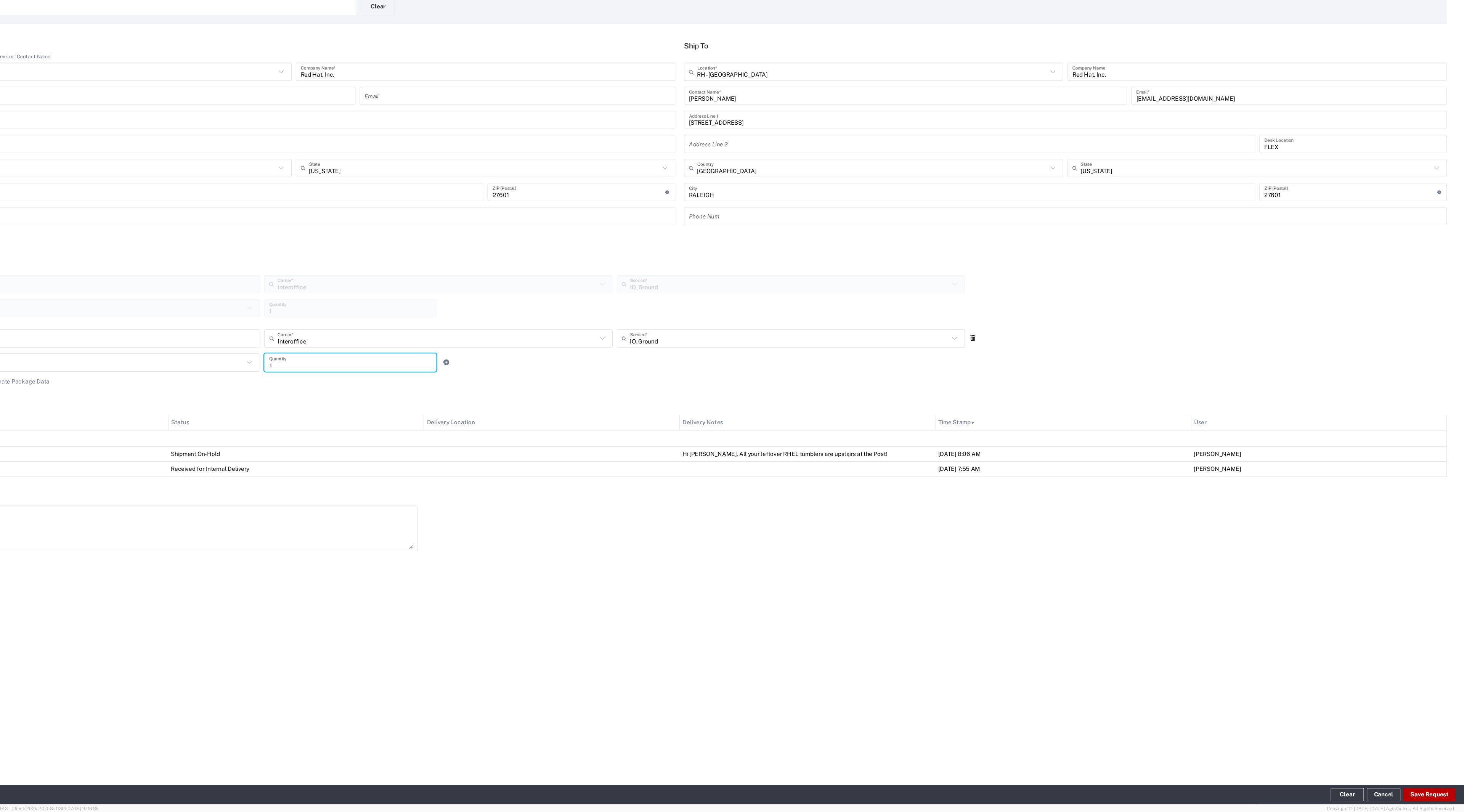
type input "1"
click at [1415, 796] on button "Save Request" at bounding box center [1432, 795] width 48 height 12
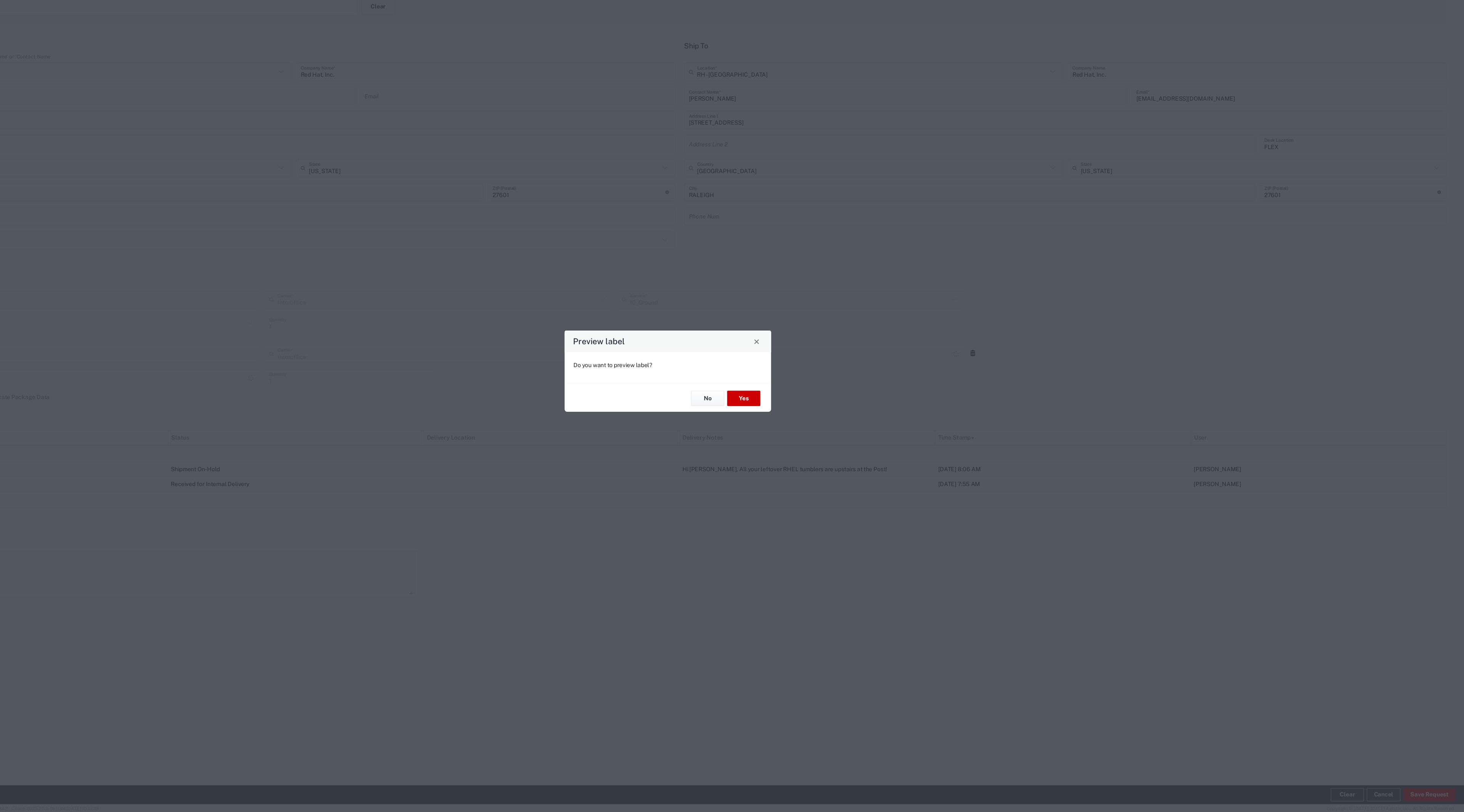
type input "Your Packaging"
type input "IO_Ground"
click at [759, 427] on button "No" at bounding box center [768, 430] width 31 height 14
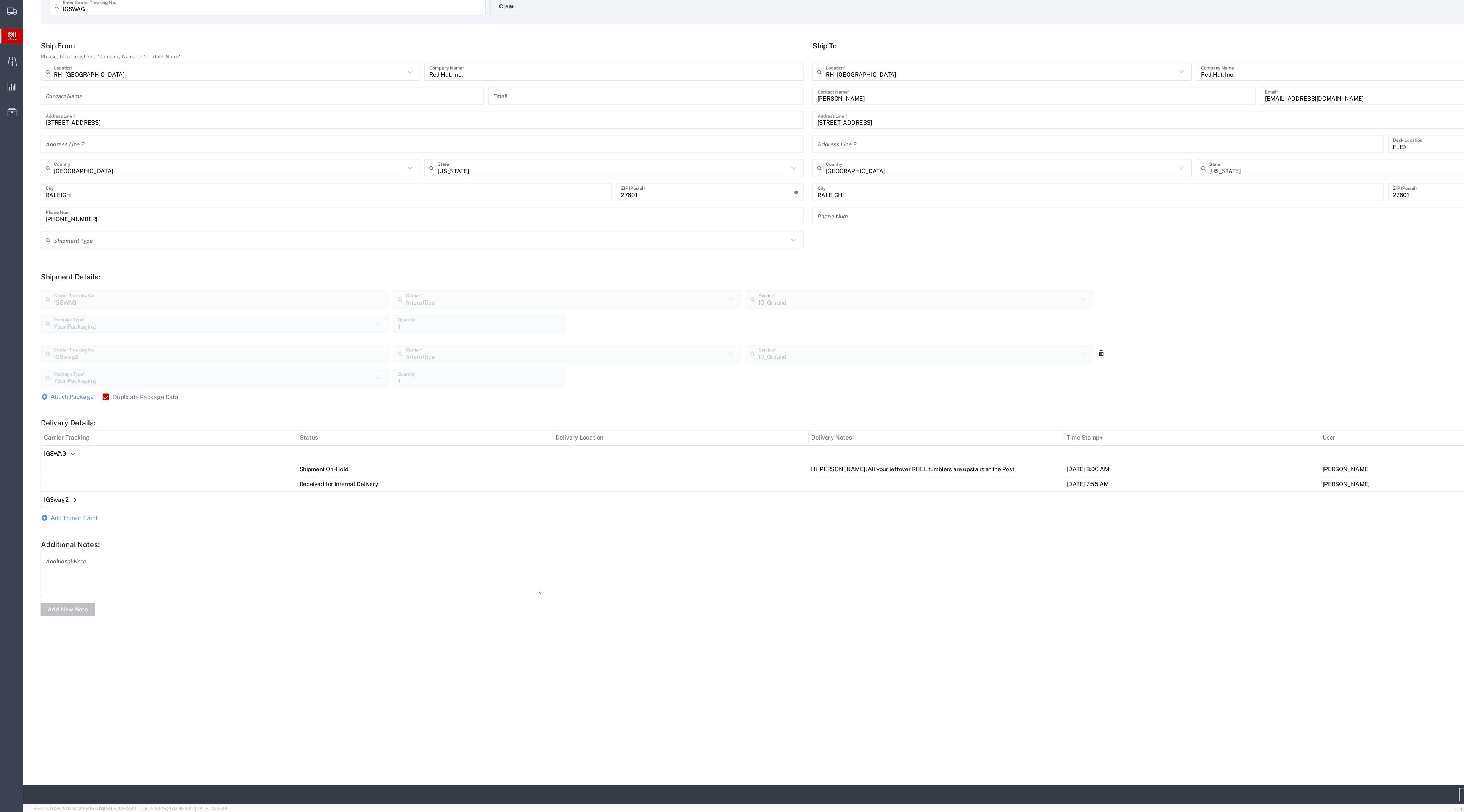
click at [47, 525] on span "IGSwag2" at bounding box center [52, 523] width 22 height 6
click at [39, 562] on form "Ship From Please, fill at least one: 'Company Name' or 'Contact Name' RH - [GEO…" at bounding box center [743, 374] width 1411 height 543
click at [56, 558] on span "Add Transit Event" at bounding box center [68, 554] width 43 height 6
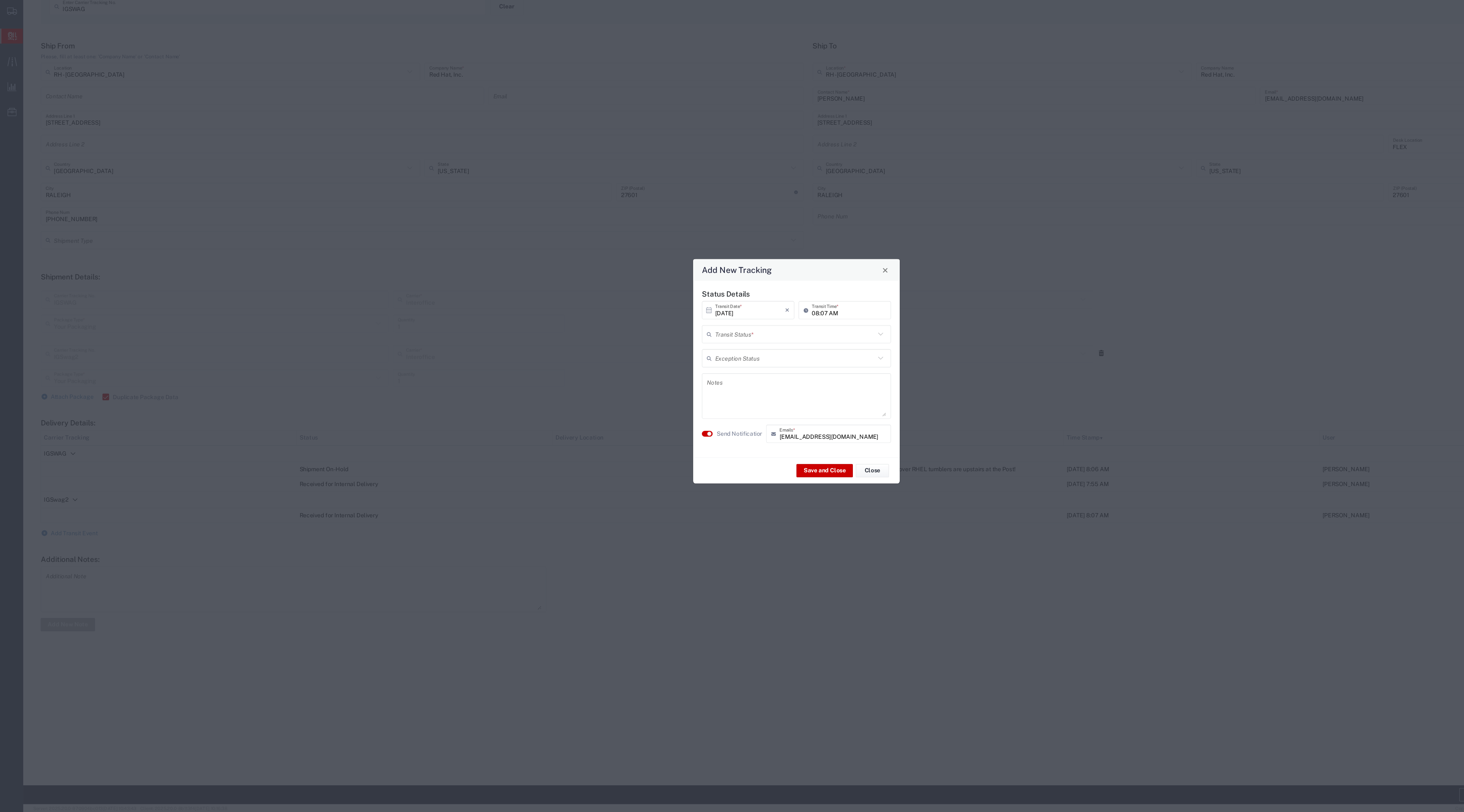
click at [698, 373] on input "text" at bounding box center [730, 372] width 147 height 14
click at [684, 426] on span "Shipment On-Hold" at bounding box center [732, 425] width 172 height 12
type input "Shipment On-Hold"
click at [673, 460] on label "Send Notification" at bounding box center [680, 464] width 43 height 8
click at [758, 504] on div "Save and Close Close" at bounding box center [732, 497] width 190 height 24
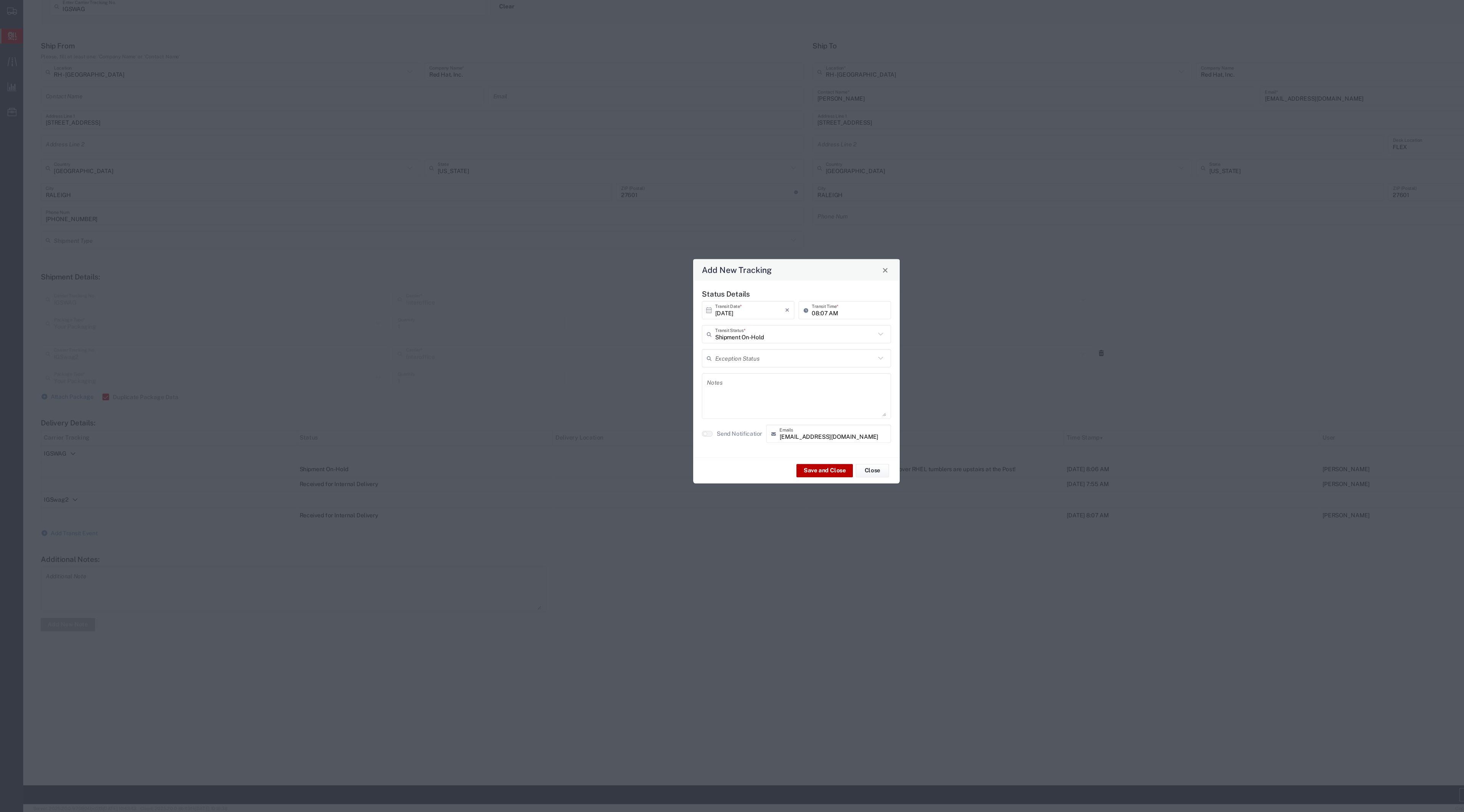
click at [745, 492] on button "Save and Close" at bounding box center [758, 497] width 52 height 12
